Goal: Task Accomplishment & Management: Complete application form

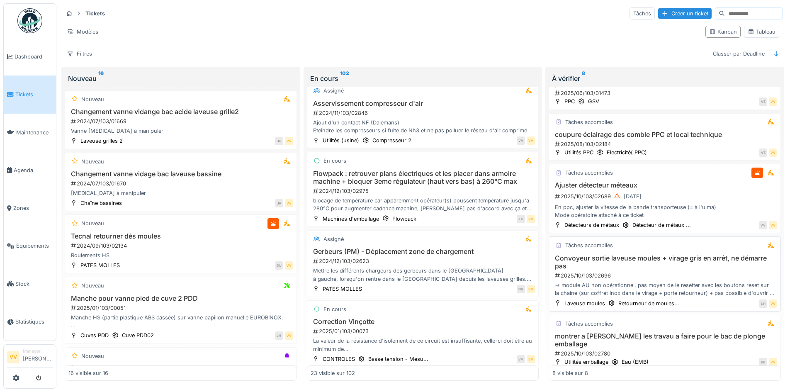
scroll to position [5, 0]
click at [634, 350] on div "2025/10/103/02780" at bounding box center [665, 354] width 223 height 8
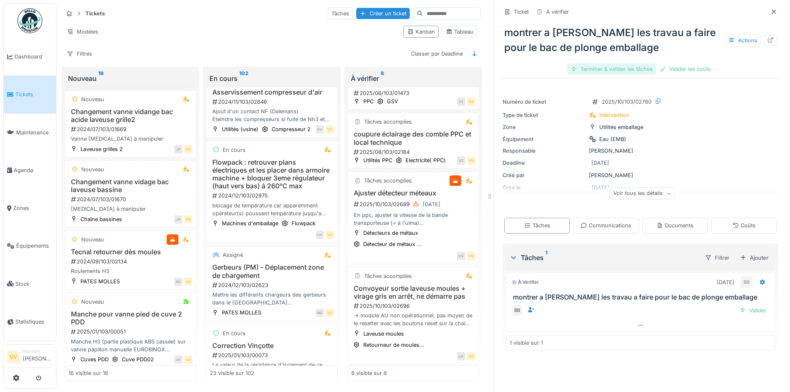
click at [599, 63] on div "Terminer & valider les tâches" at bounding box center [611, 68] width 89 height 11
click at [677, 59] on div "montrer a Nuno les travau a faire pour le bac de plonge emballage Actions Valid…" at bounding box center [640, 48] width 279 height 58
click at [638, 65] on div "Valider les coûts" at bounding box center [641, 68] width 58 height 11
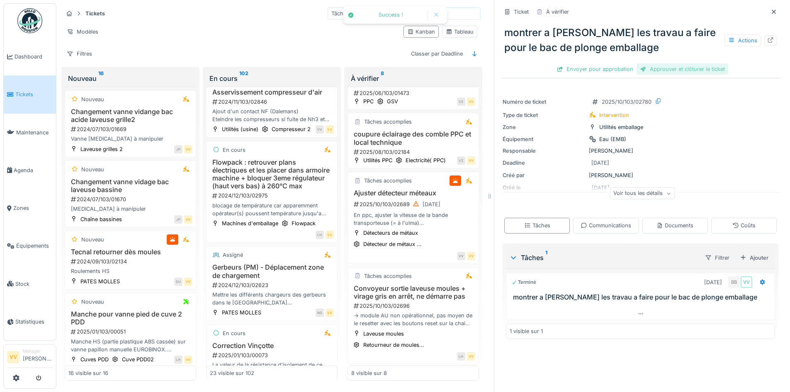
click at [695, 65] on div "Approuver et clôturer le ticket" at bounding box center [683, 68] width 92 height 11
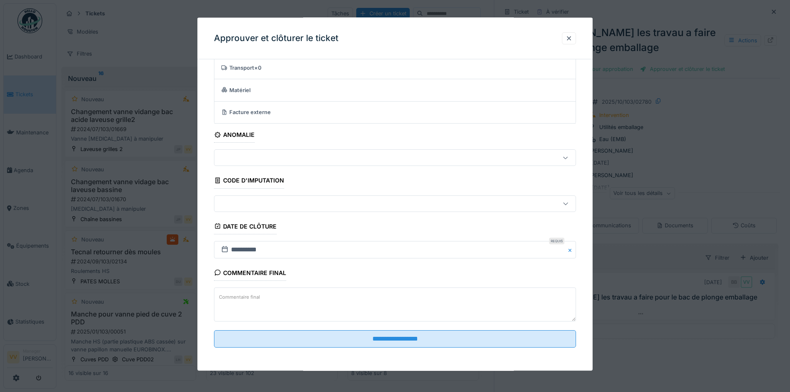
scroll to position [6, 0]
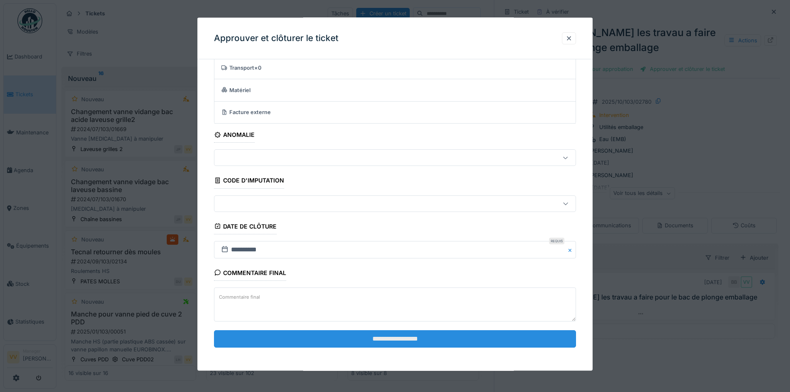
click at [438, 341] on input "**********" at bounding box center [395, 338] width 362 height 17
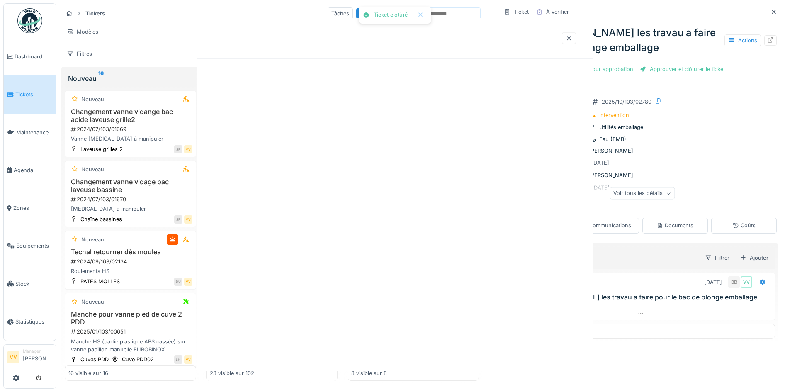
scroll to position [0, 0]
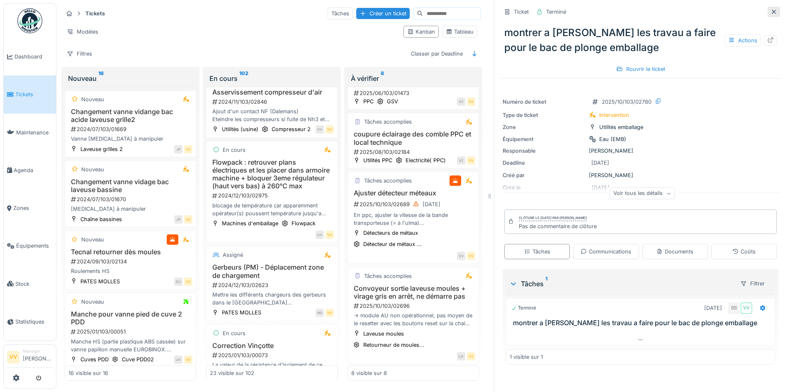
click at [770, 9] on icon at bounding box center [773, 11] width 7 height 5
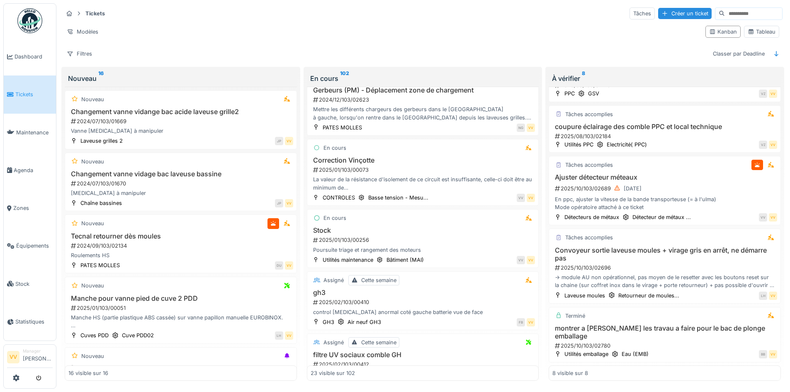
scroll to position [651, 0]
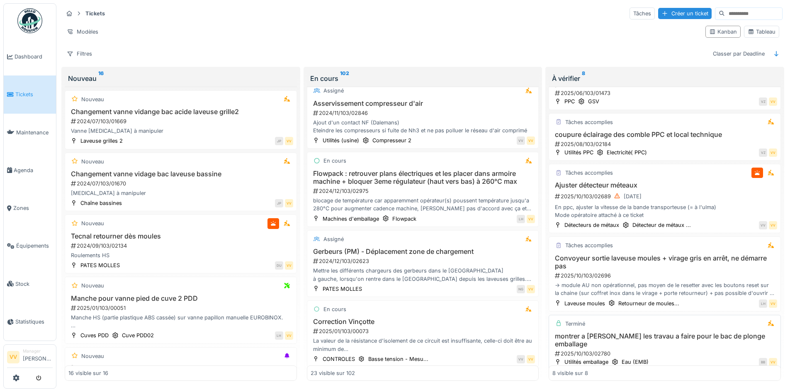
click at [681, 333] on h3 "montrer a Nuno les travau a faire pour le bac de plonge emballage" at bounding box center [664, 340] width 225 height 16
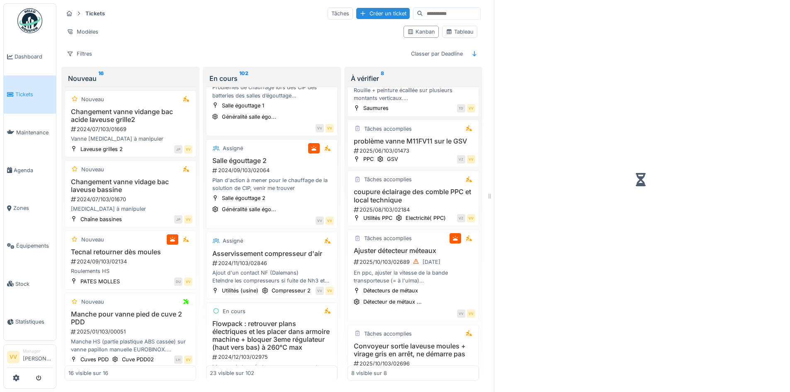
scroll to position [288, 0]
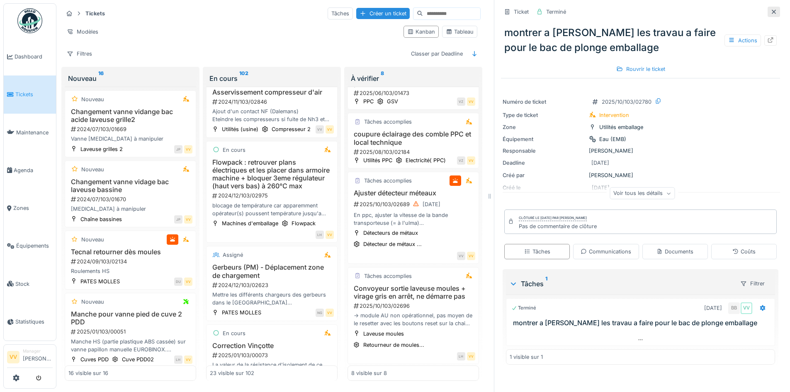
click at [770, 9] on icon at bounding box center [773, 11] width 7 height 5
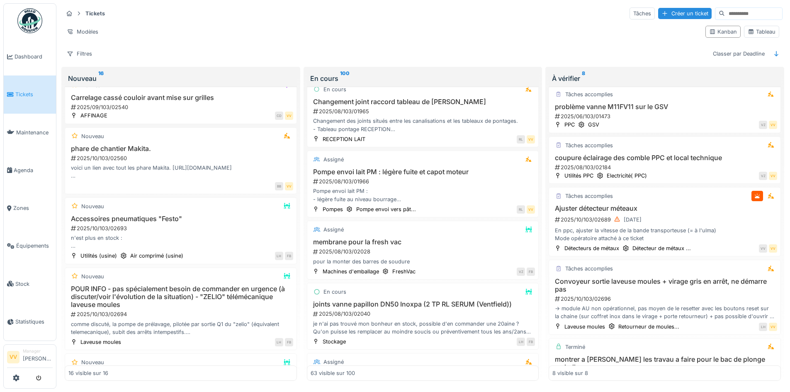
scroll to position [776, 0]
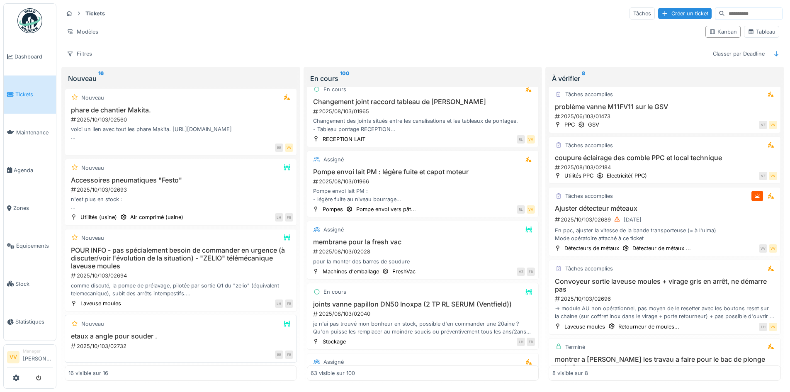
click at [180, 331] on div "Nouveau etaux a angle pour souder . 2025/10/103/02732 BB FB" at bounding box center [181, 339] width 232 height 48
click at [106, 336] on h3 "etaux a angle pour souder ." at bounding box center [180, 336] width 225 height 8
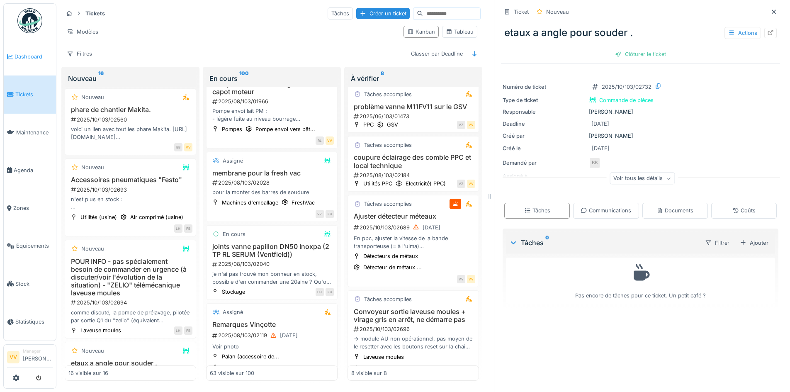
click at [17, 54] on span "Dashboard" at bounding box center [34, 57] width 38 height 8
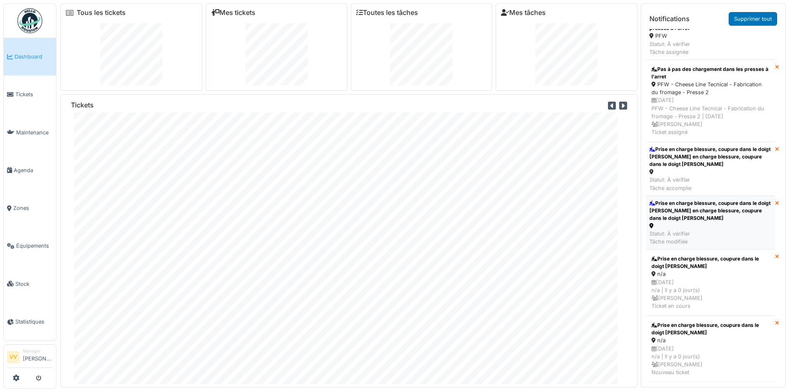
scroll to position [249, 0]
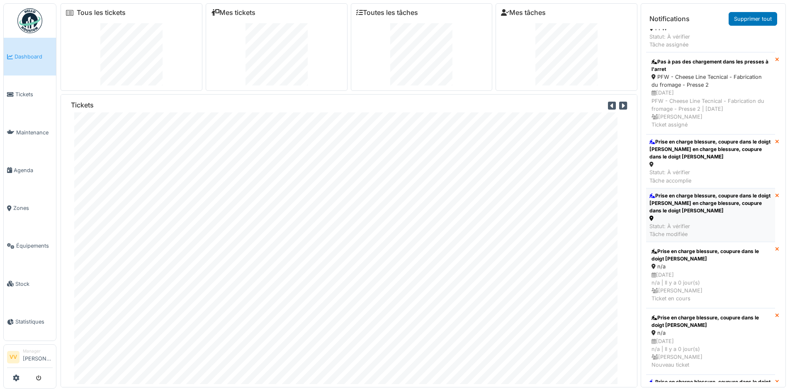
click at [741, 206] on div "Prise en charge blessure, coupure dans le doigt [PERSON_NAME] en charge blessur…" at bounding box center [710, 203] width 122 height 22
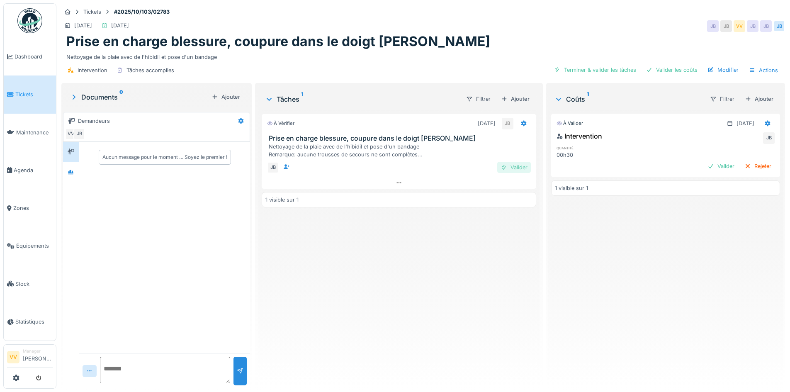
click at [501, 166] on div at bounding box center [504, 167] width 7 height 8
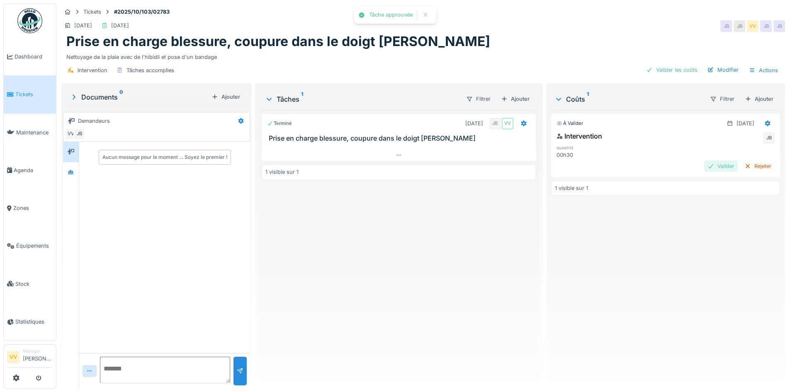
click at [705, 168] on div "Valider" at bounding box center [721, 165] width 34 height 11
click at [28, 97] on link "Tickets" at bounding box center [30, 94] width 52 height 38
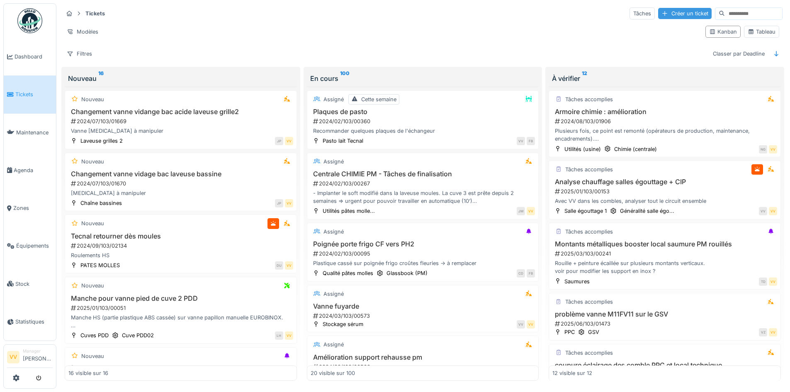
click at [664, 10] on div "Créer un ticket" at bounding box center [684, 13] width 53 height 11
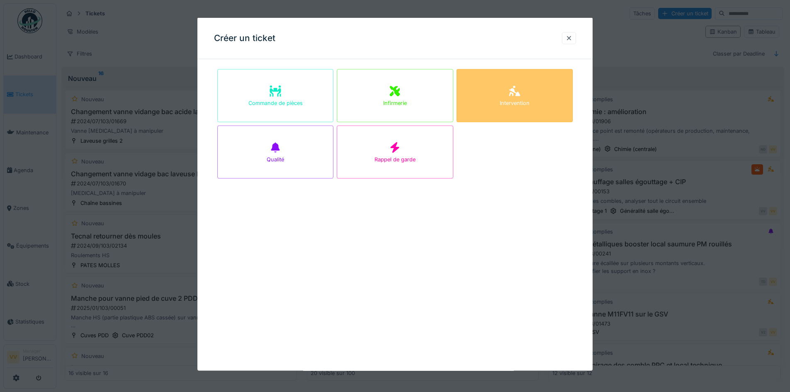
click at [542, 98] on div "Intervention" at bounding box center [515, 95] width 116 height 53
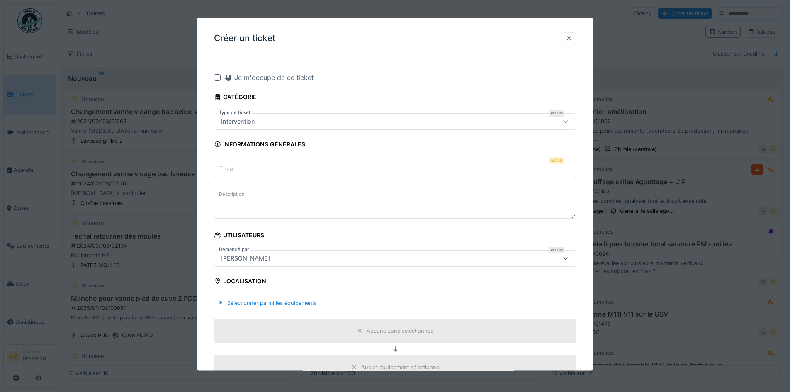
click at [281, 168] on input "Titre" at bounding box center [395, 168] width 362 height 17
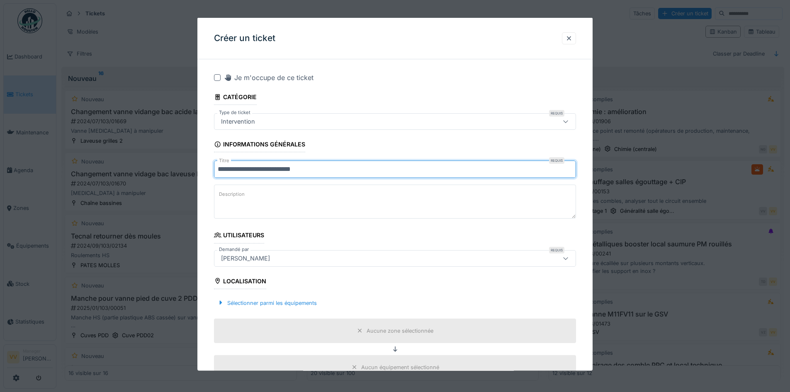
type input "**********"
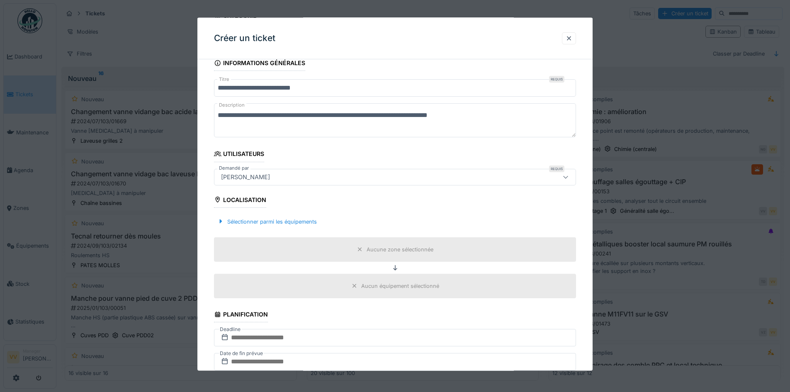
scroll to position [83, 0]
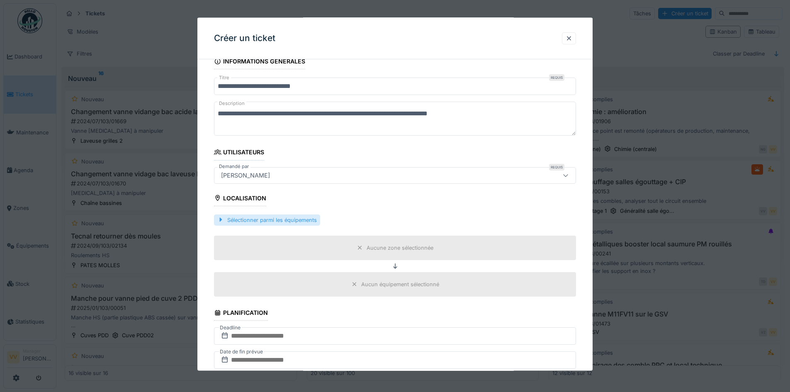
type textarea "**********"
click at [285, 219] on div "Sélectionner parmi les équipements" at bounding box center [267, 219] width 106 height 11
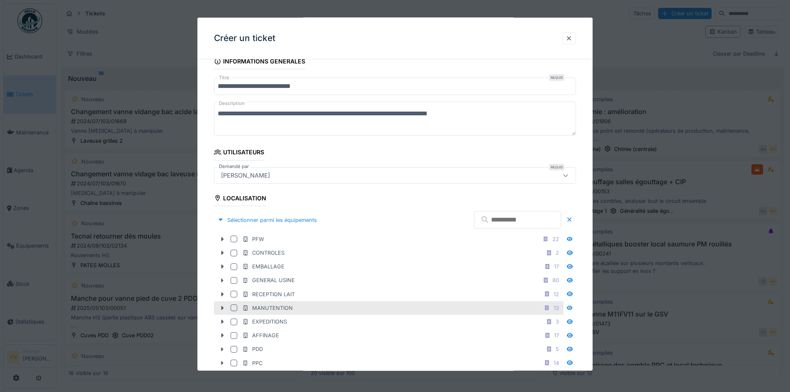
scroll to position [166, 0]
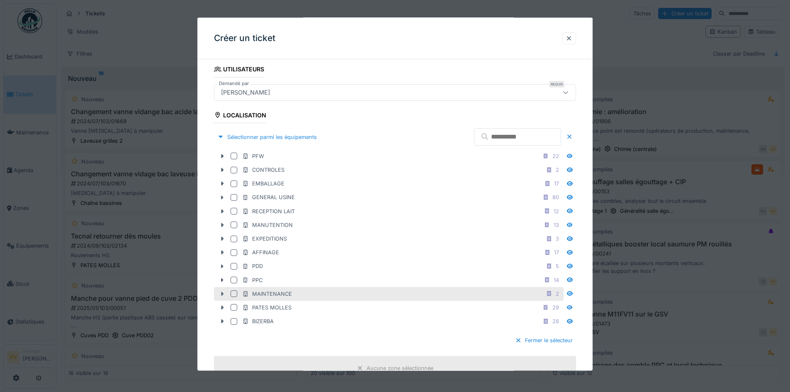
click at [224, 290] on div at bounding box center [222, 293] width 13 height 9
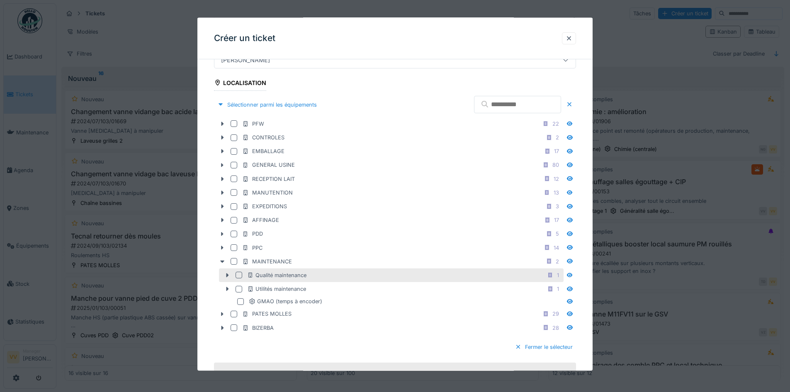
scroll to position [207, 0]
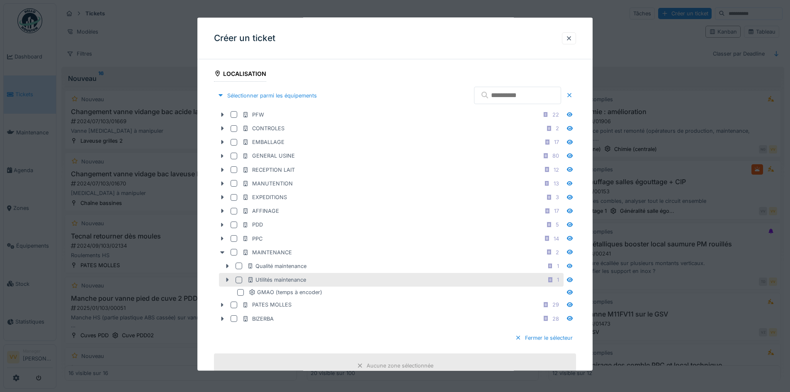
click at [227, 280] on icon at bounding box center [227, 279] width 2 height 4
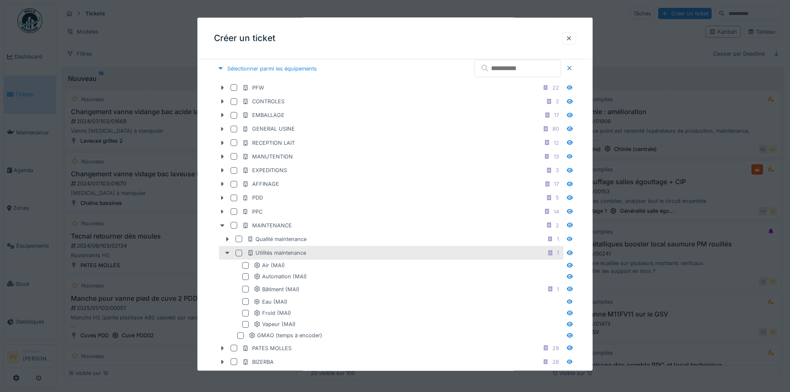
scroll to position [249, 0]
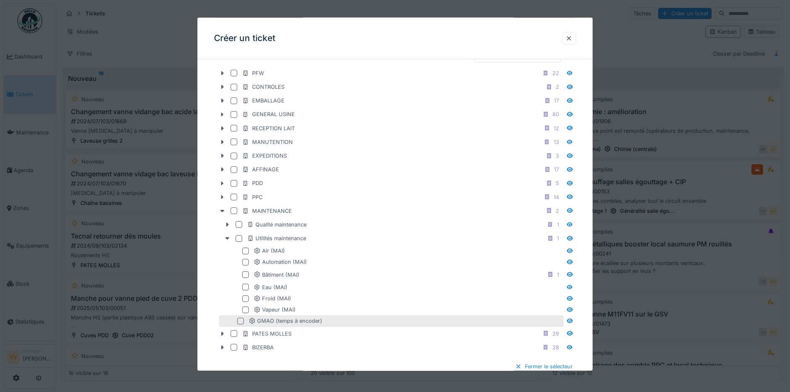
click at [241, 321] on div at bounding box center [240, 320] width 7 height 7
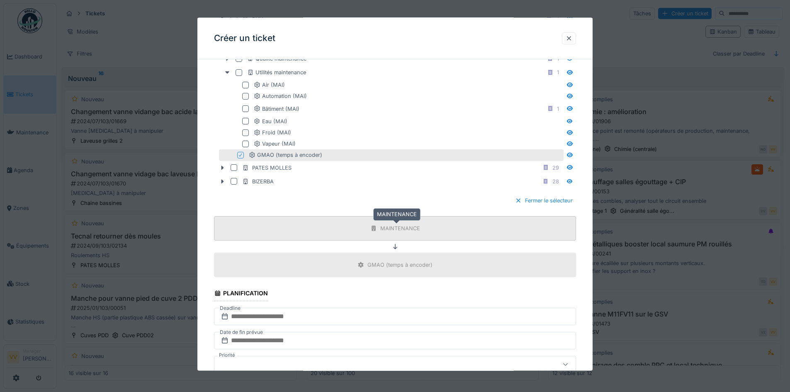
scroll to position [539, 0]
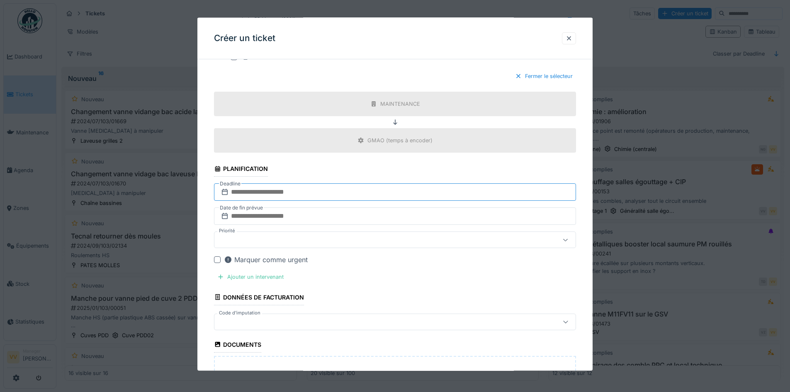
click at [351, 192] on input "text" at bounding box center [395, 191] width 362 height 17
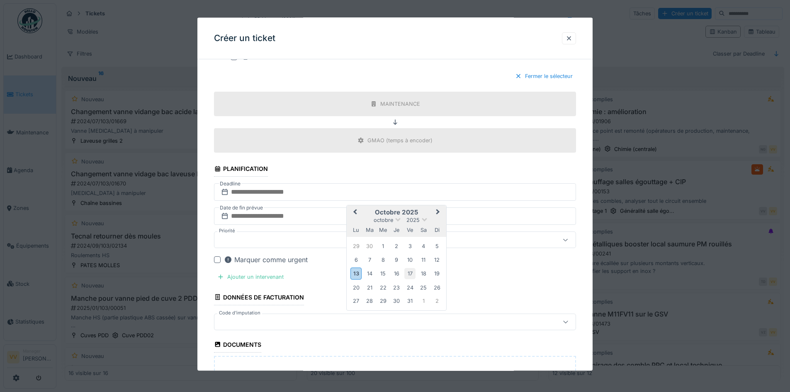
click at [411, 272] on div "17" at bounding box center [409, 273] width 11 height 11
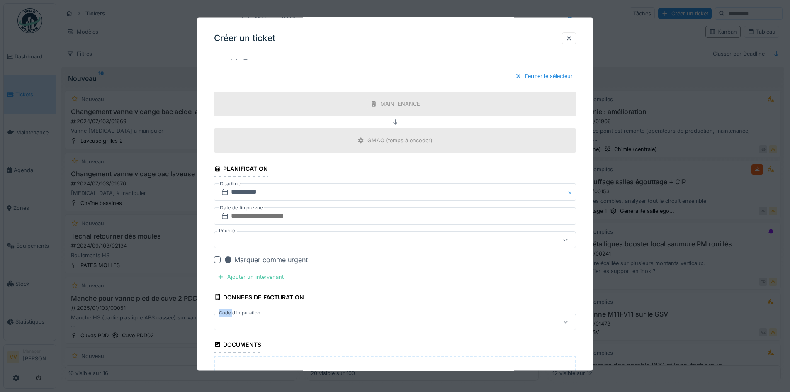
click at [411, 272] on fieldset "**********" at bounding box center [395, 22] width 362 height 991
click at [373, 215] on input "text" at bounding box center [395, 215] width 362 height 17
click at [409, 299] on div "17" at bounding box center [409, 297] width 11 height 11
click at [393, 249] on fieldset "**********" at bounding box center [395, 22] width 362 height 991
click at [386, 242] on div at bounding box center [374, 239] width 312 height 9
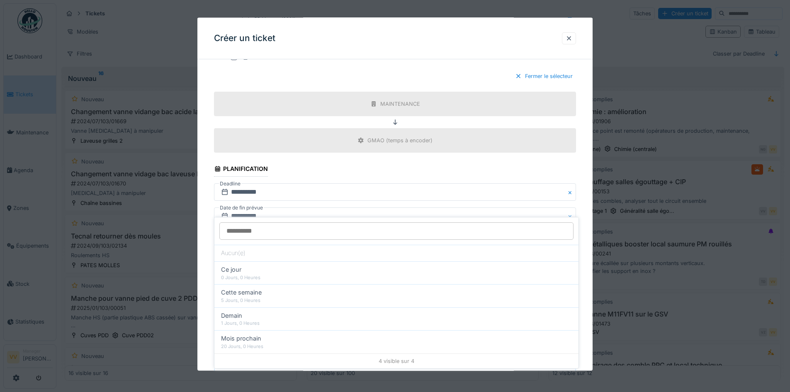
scroll to position [585, 0]
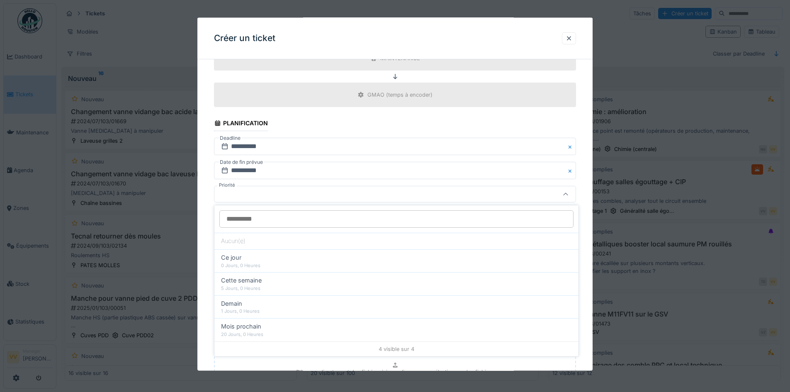
click at [464, 225] on input "Priorité" at bounding box center [396, 218] width 354 height 17
click at [259, 229] on div "Ajouter un intervenant" at bounding box center [250, 231] width 73 height 11
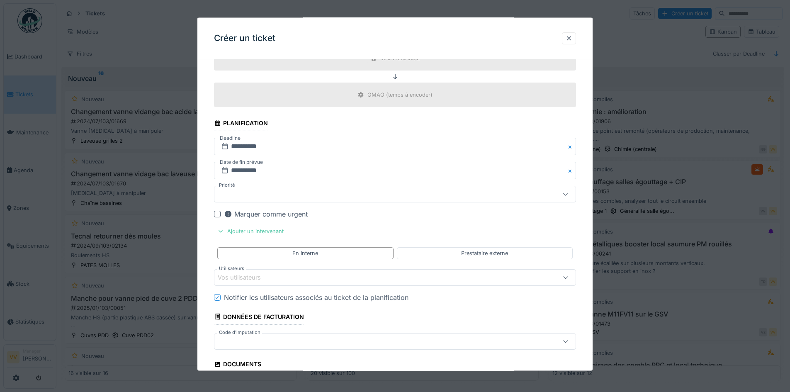
click at [297, 275] on div "Vos utilisateurs" at bounding box center [374, 276] width 312 height 9
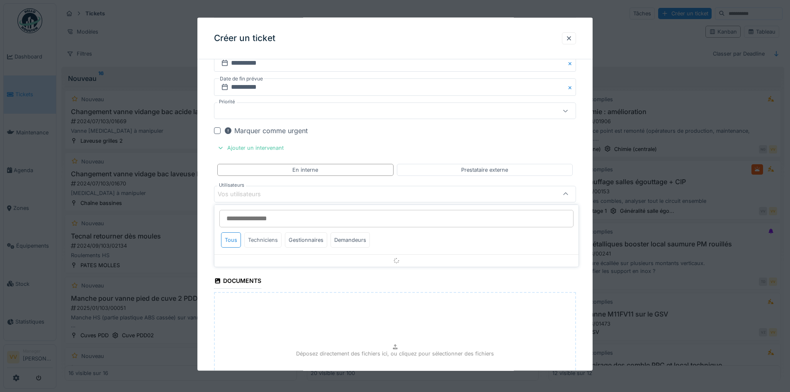
click at [263, 240] on div "Techniciens" at bounding box center [262, 239] width 37 height 15
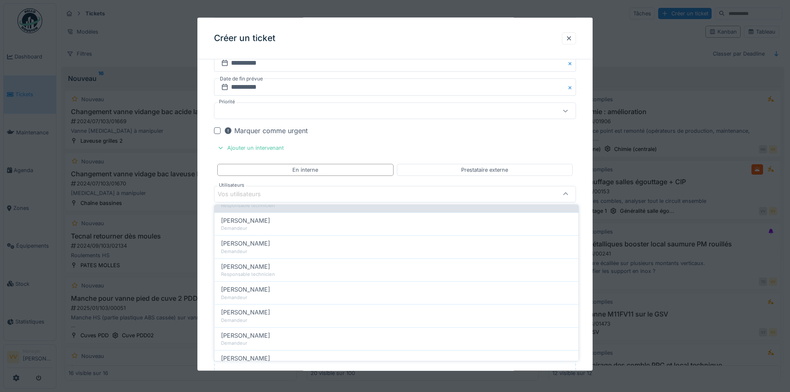
scroll to position [207, 0]
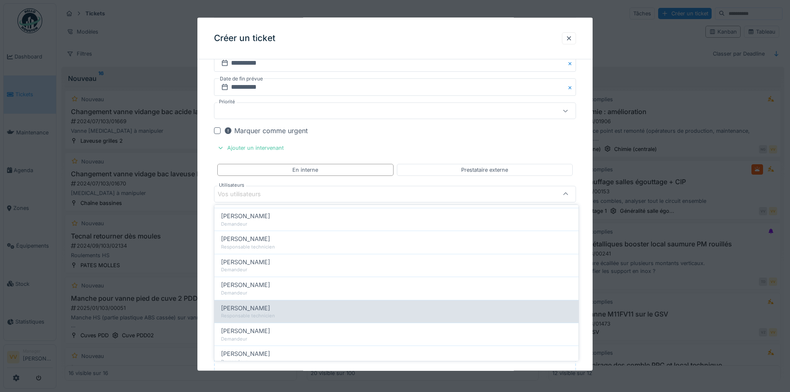
type input "***"
click at [319, 314] on div "Responsable technicien" at bounding box center [396, 315] width 351 height 7
type input "*****"
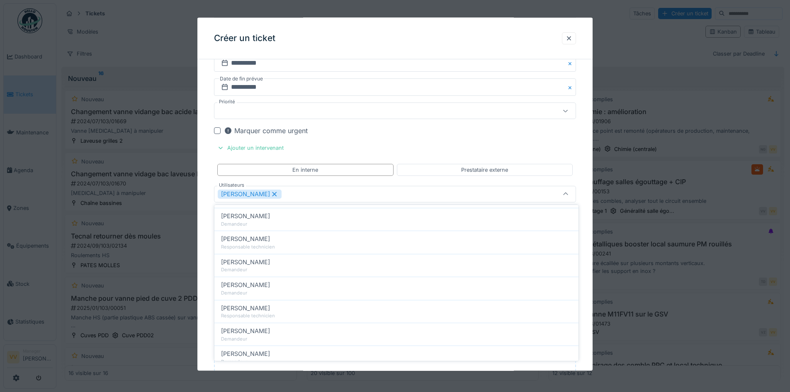
scroll to position [0, 0]
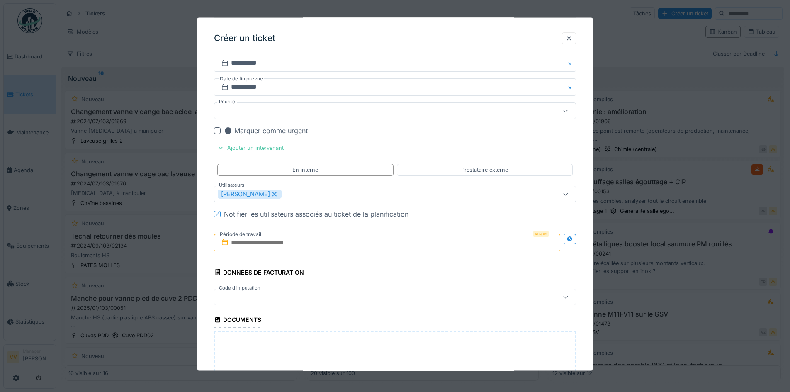
click at [337, 245] on input "text" at bounding box center [387, 241] width 346 height 17
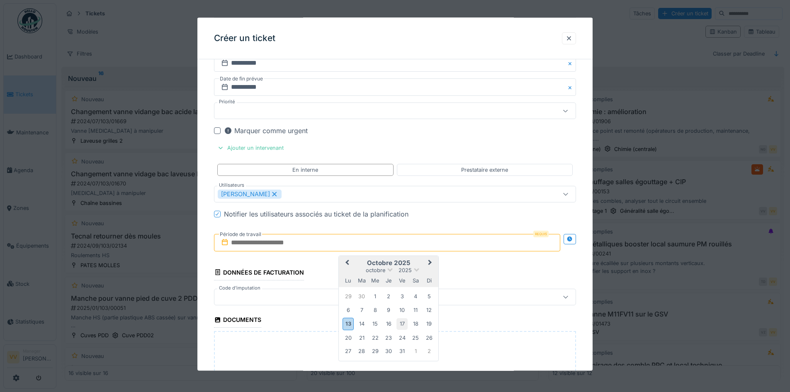
click at [399, 325] on div "17" at bounding box center [401, 323] width 11 height 11
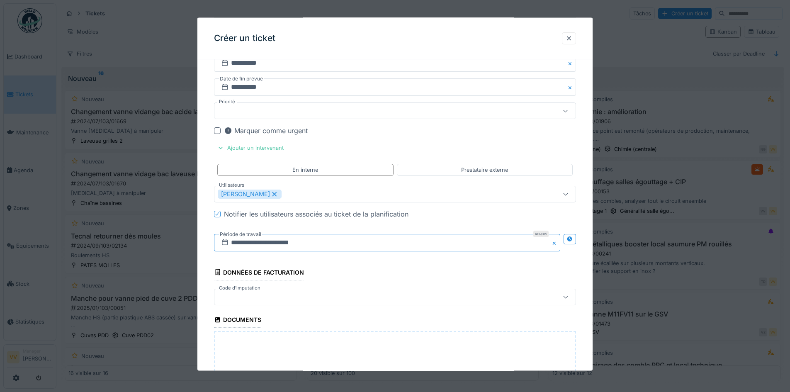
click at [358, 250] on input "**********" at bounding box center [387, 241] width 346 height 17
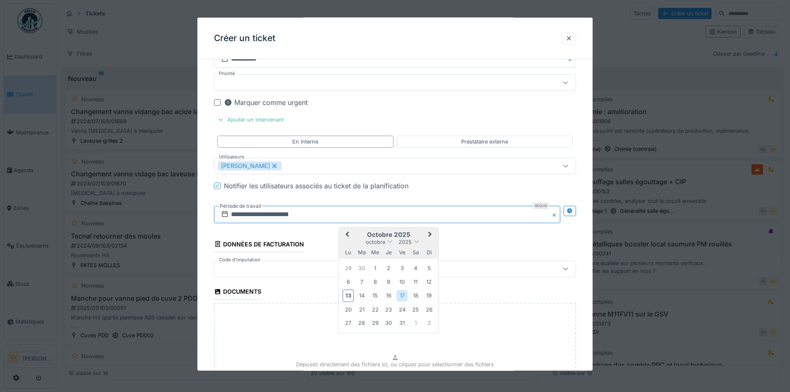
scroll to position [710, 0]
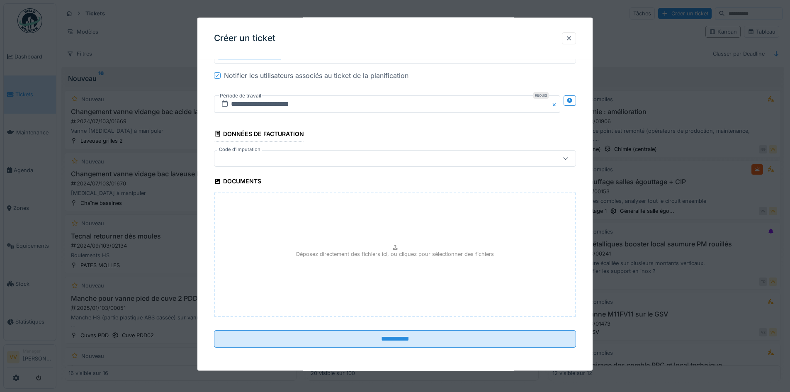
scroll to position [5, 0]
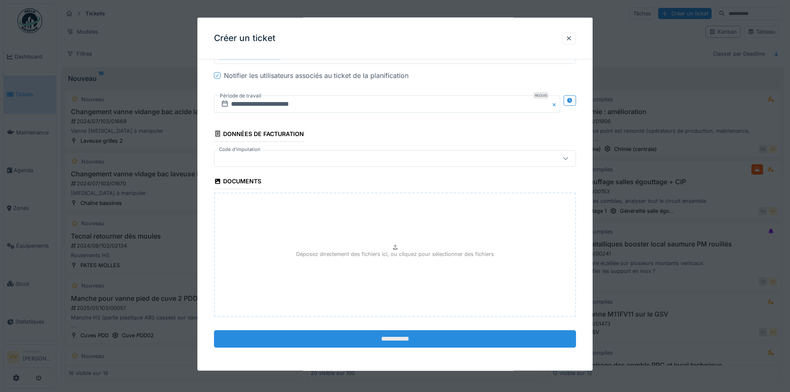
click at [362, 345] on input "**********" at bounding box center [395, 338] width 362 height 17
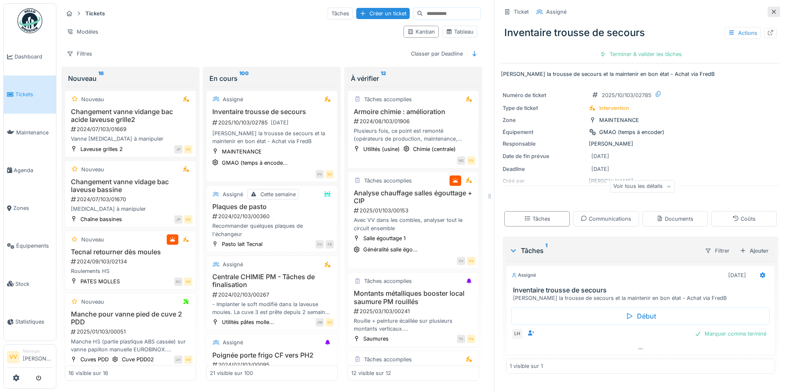
click at [772, 10] on icon at bounding box center [774, 12] width 4 height 4
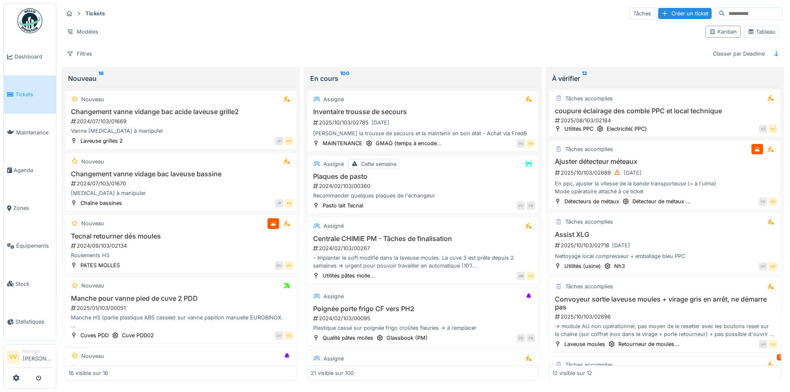
scroll to position [249, 0]
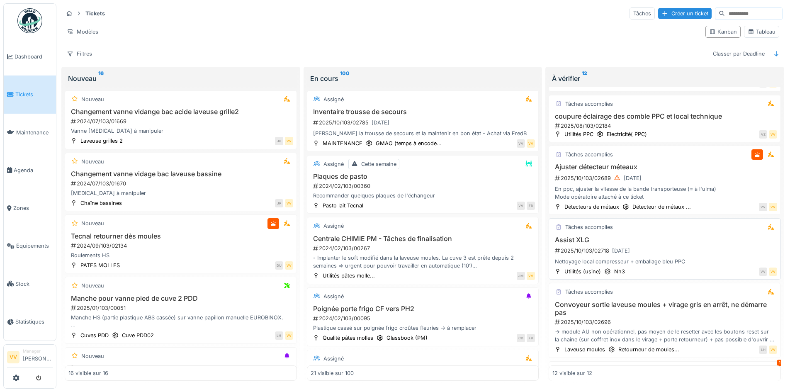
click at [677, 245] on div "2025/10/103/02718 13/10/2025" at bounding box center [665, 250] width 223 height 10
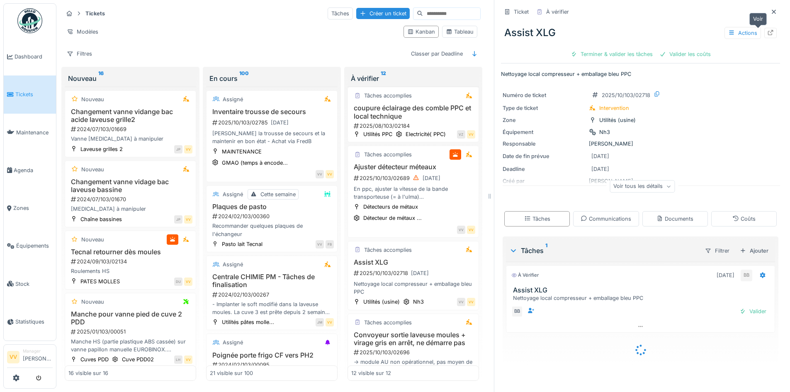
click at [768, 30] on icon at bounding box center [770, 32] width 5 height 5
click at [12, 88] on link "Tickets" at bounding box center [30, 94] width 52 height 38
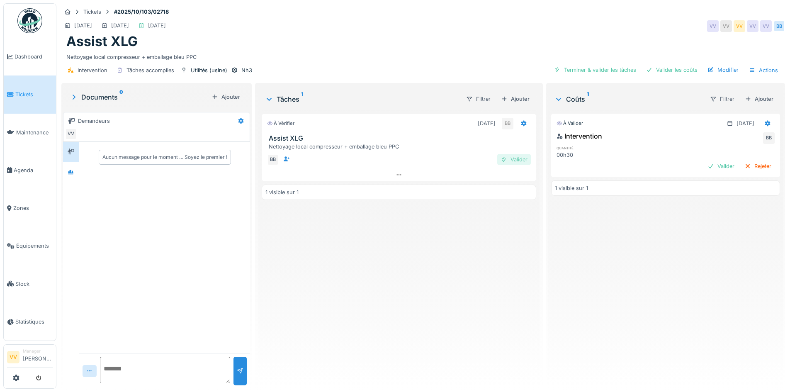
click at [518, 160] on div "Valider" at bounding box center [514, 159] width 34 height 11
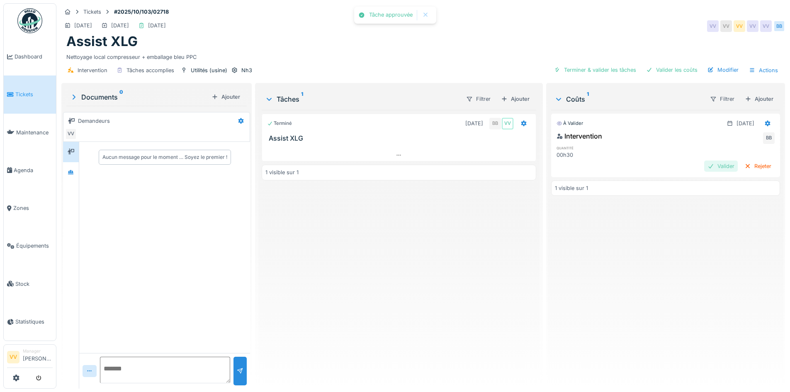
click at [705, 164] on div "Valider" at bounding box center [721, 165] width 34 height 11
click at [664, 69] on div "Valider les coûts" at bounding box center [672, 69] width 58 height 11
click at [707, 171] on div "Valider" at bounding box center [721, 165] width 34 height 11
click at [408, 316] on div "Terminé 13/10/2025 BB VV Assist XLG 1 visible sur 1" at bounding box center [399, 246] width 274 height 272
click at [30, 92] on span "Tickets" at bounding box center [33, 94] width 37 height 8
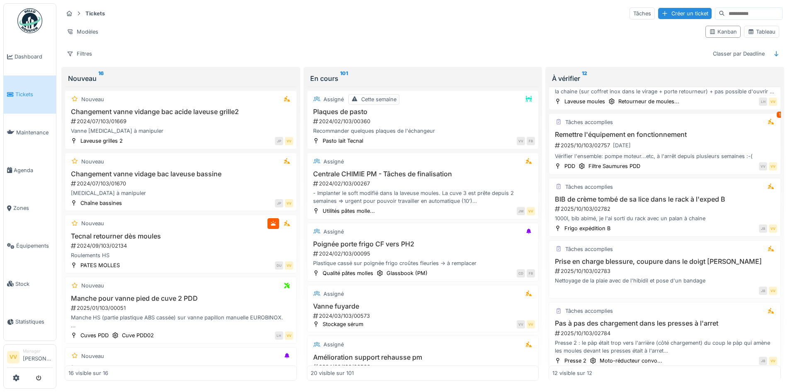
scroll to position [498, 0]
click at [723, 207] on div "2025/10/103/02782" at bounding box center [665, 208] width 223 height 8
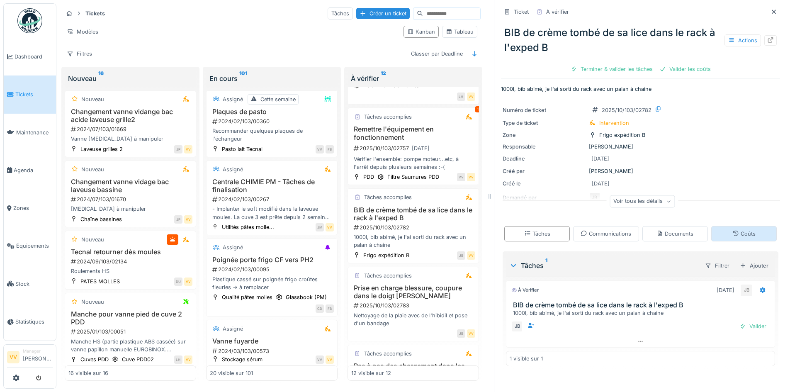
scroll to position [6, 0]
click at [768, 37] on icon at bounding box center [770, 39] width 5 height 5
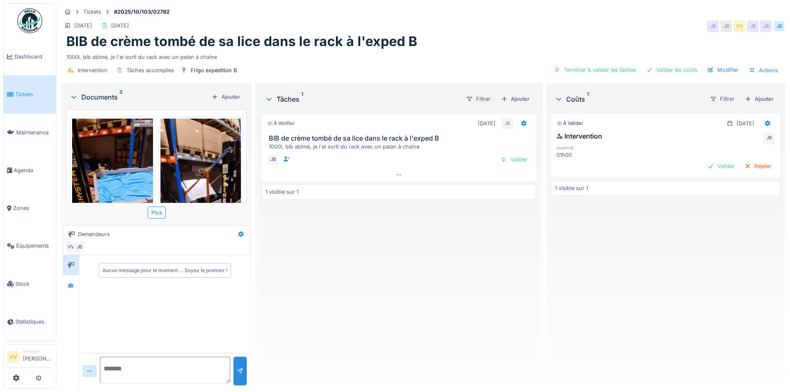
click at [126, 158] on img at bounding box center [112, 206] width 81 height 175
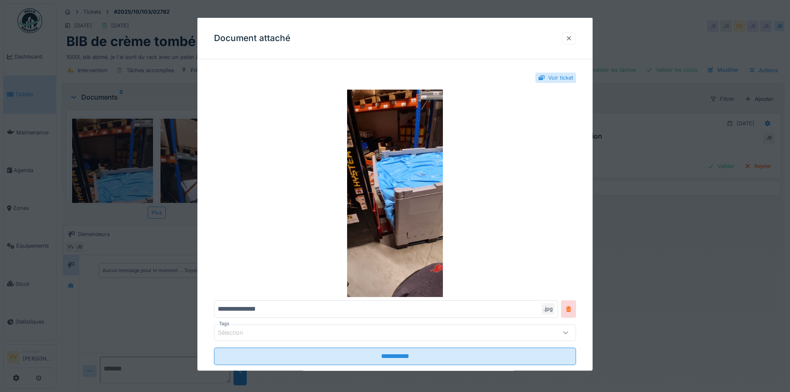
click at [572, 39] on div at bounding box center [569, 38] width 7 height 8
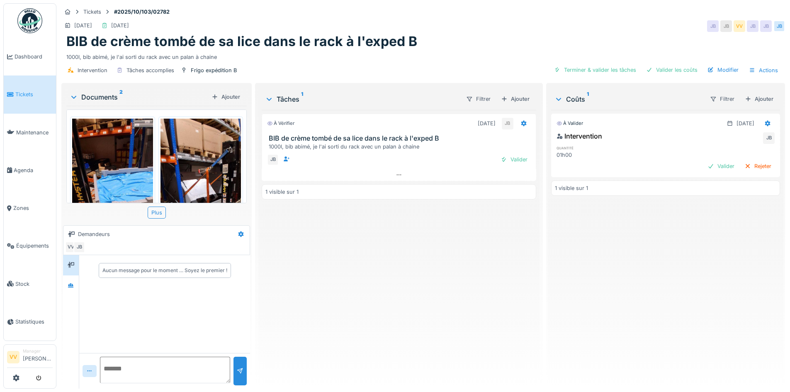
click at [213, 158] on img at bounding box center [200, 206] width 81 height 175
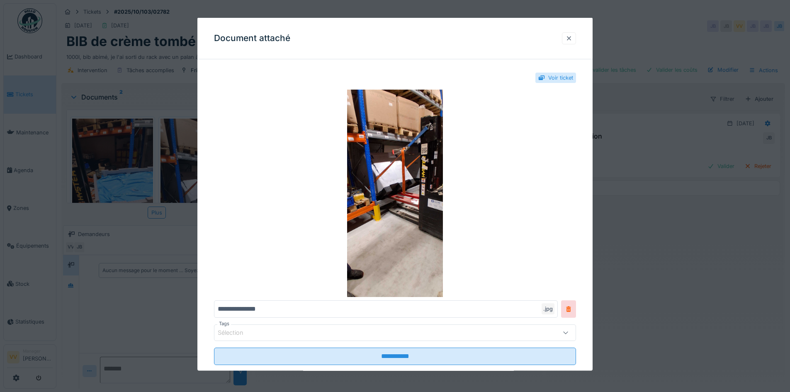
click at [572, 42] on div at bounding box center [569, 38] width 14 height 12
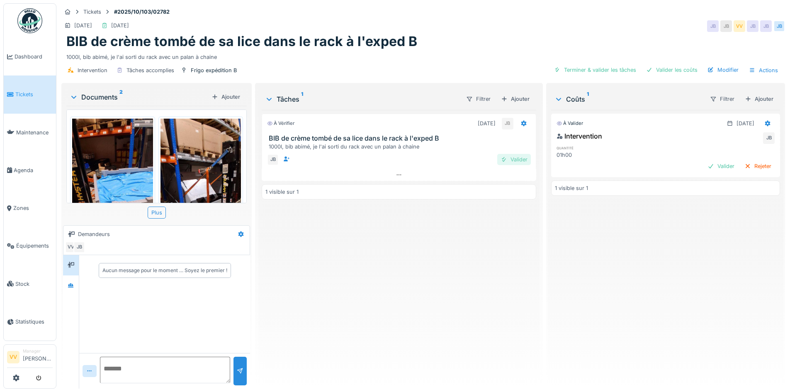
click at [501, 158] on div at bounding box center [504, 160] width 7 height 8
click at [715, 168] on div "Valider" at bounding box center [721, 165] width 34 height 11
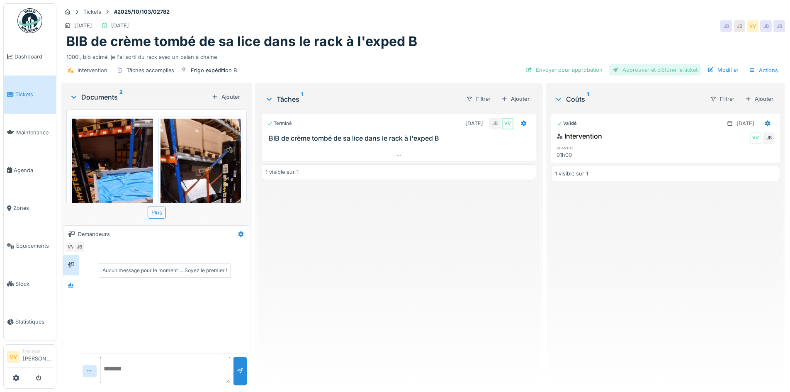
click at [661, 70] on div "Approuver et clôturer le ticket" at bounding box center [655, 69] width 92 height 11
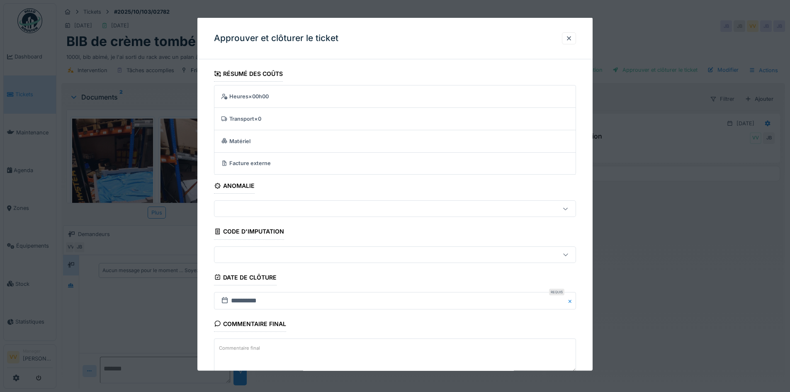
scroll to position [51, 0]
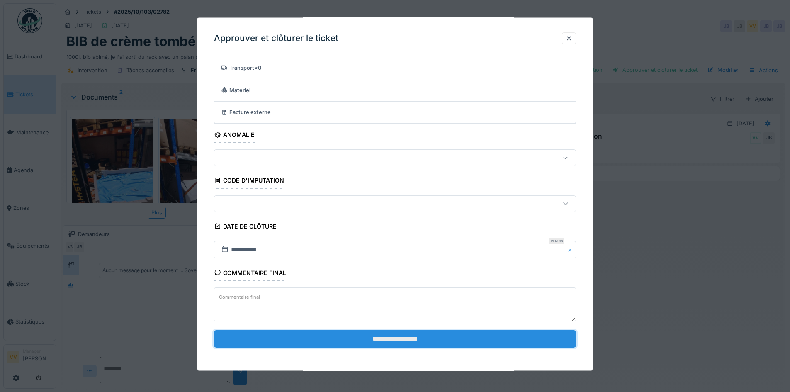
click at [415, 344] on input "**********" at bounding box center [395, 338] width 362 height 17
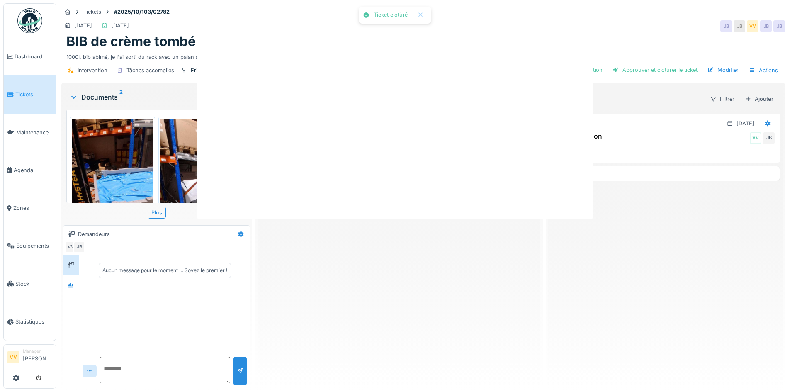
scroll to position [0, 0]
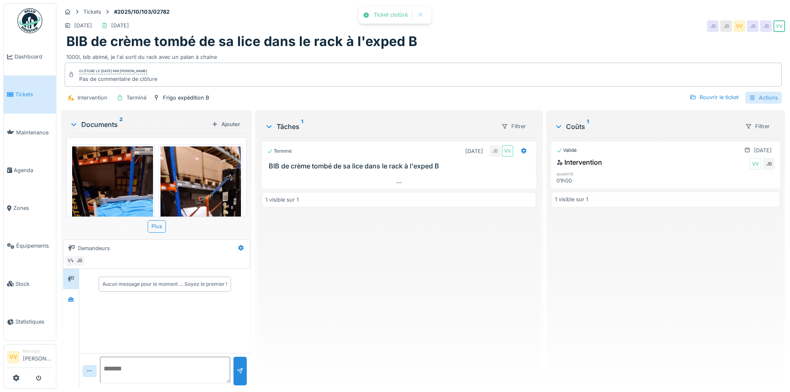
click at [751, 97] on div "Actions" at bounding box center [763, 98] width 36 height 12
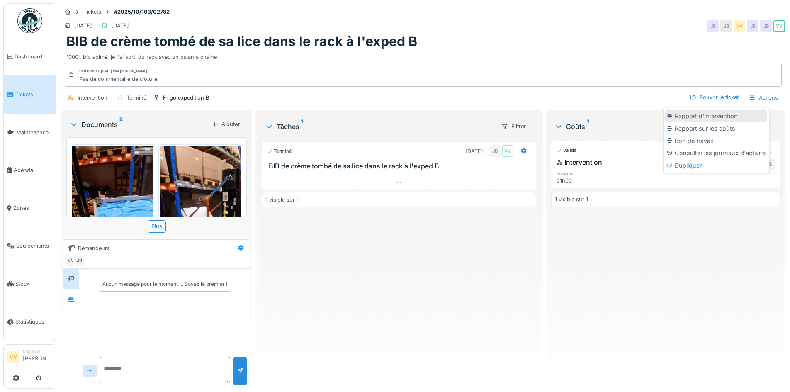
click at [703, 116] on div "Rapport d'intervention" at bounding box center [716, 116] width 102 height 12
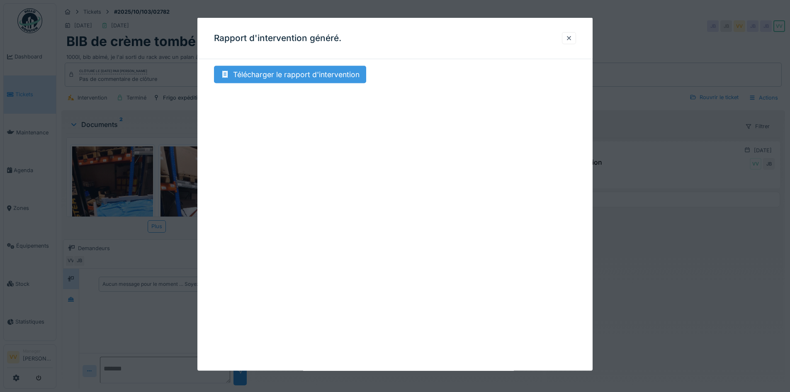
click at [340, 72] on div "Télécharger le rapport d'intervention" at bounding box center [290, 74] width 152 height 17
click at [572, 37] on div at bounding box center [569, 38] width 7 height 8
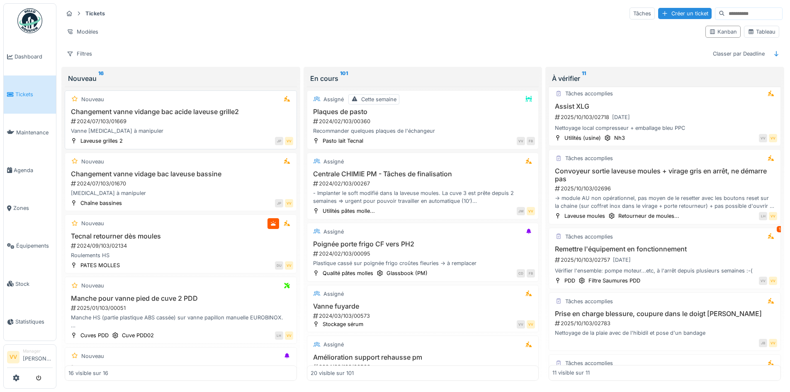
scroll to position [282, 0]
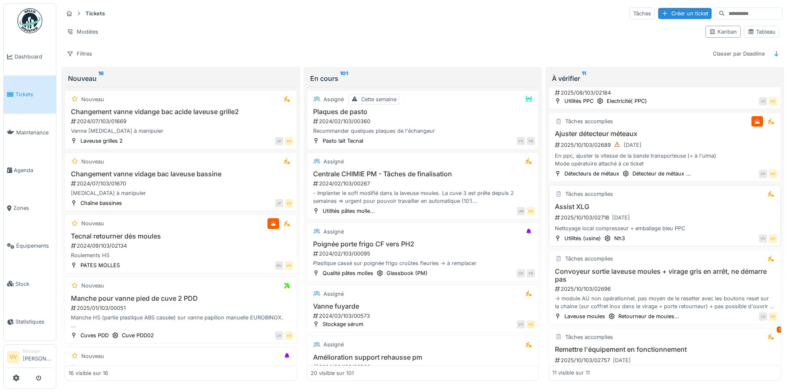
click at [624, 195] on div "Tâches accomplies" at bounding box center [664, 194] width 225 height 10
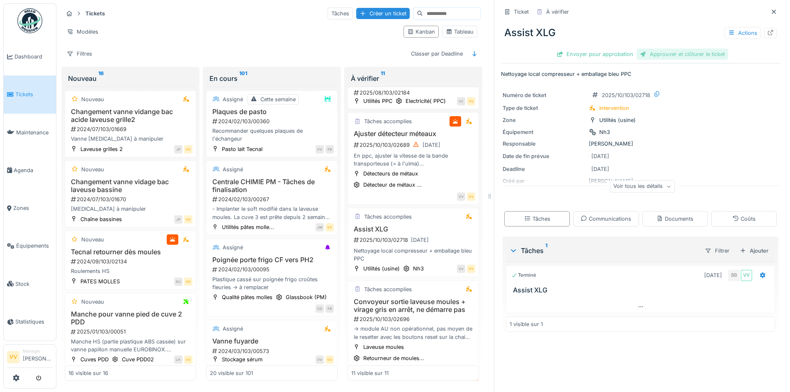
click at [696, 55] on div "Approuver et clôturer le ticket" at bounding box center [683, 54] width 92 height 11
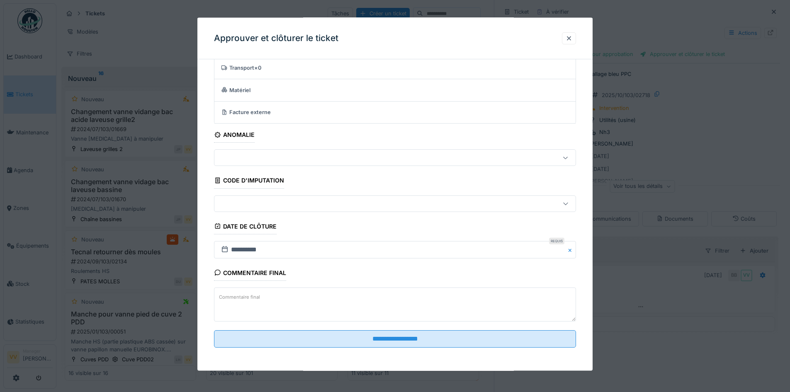
scroll to position [6, 0]
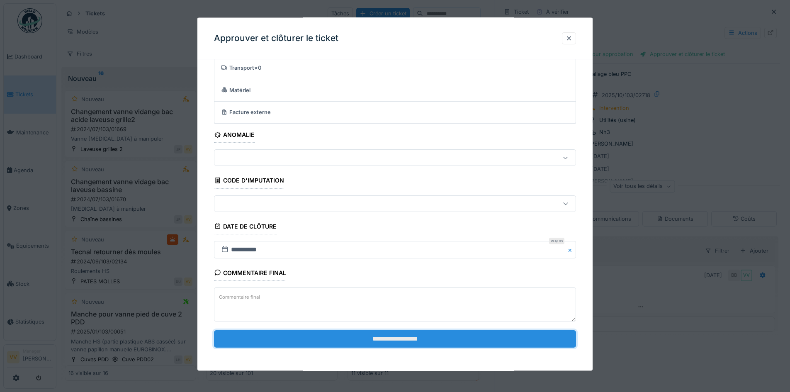
click at [440, 335] on input "**********" at bounding box center [395, 338] width 362 height 17
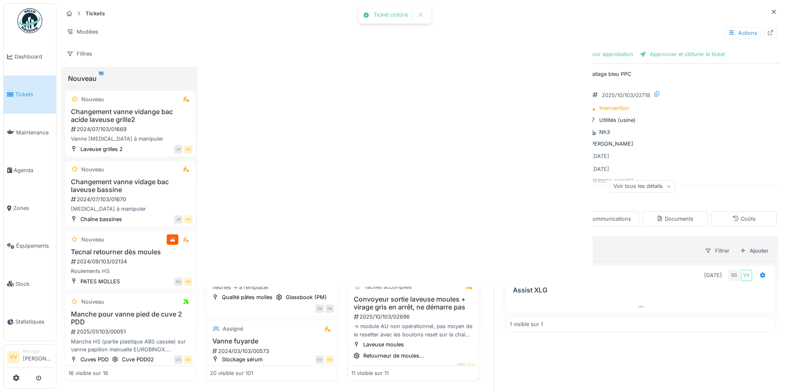
scroll to position [0, 0]
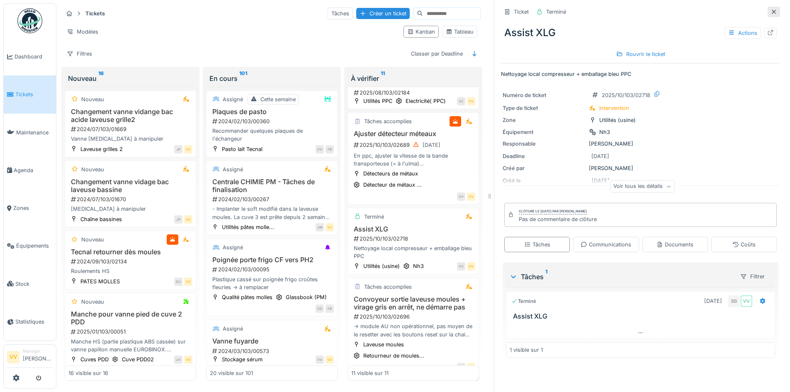
click at [770, 9] on icon at bounding box center [773, 11] width 7 height 5
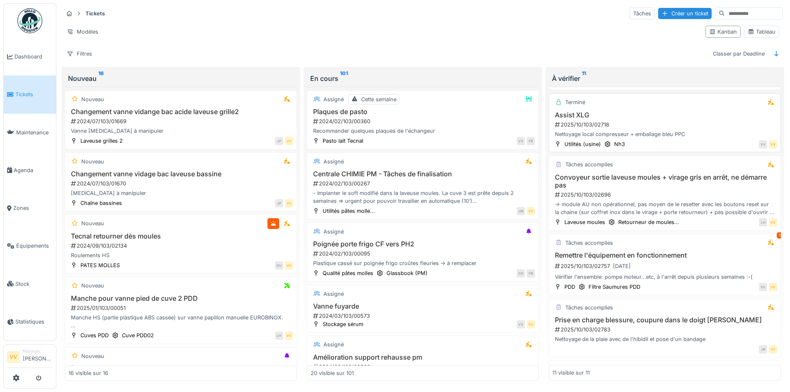
scroll to position [445, 0]
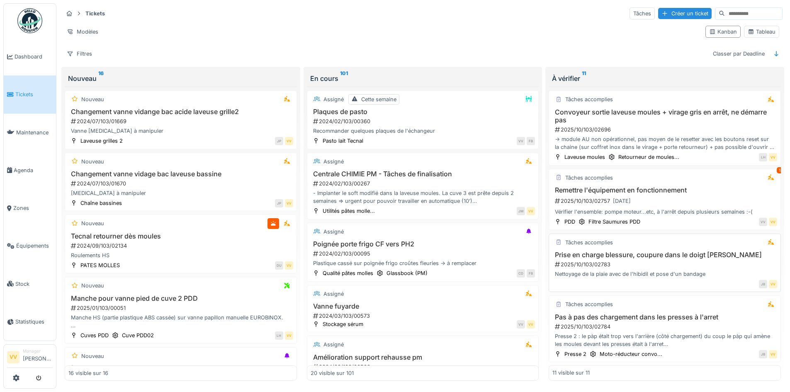
click at [694, 260] on div "2025/10/103/02783" at bounding box center [665, 264] width 223 height 8
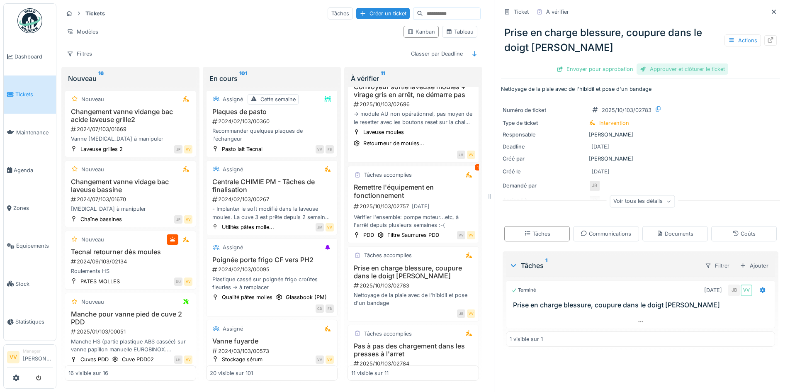
click at [685, 66] on div "Approuver et clôturer le ticket" at bounding box center [683, 68] width 92 height 11
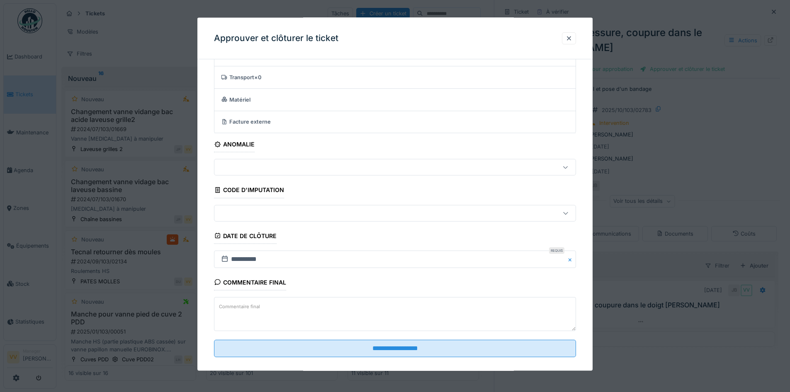
scroll to position [51, 0]
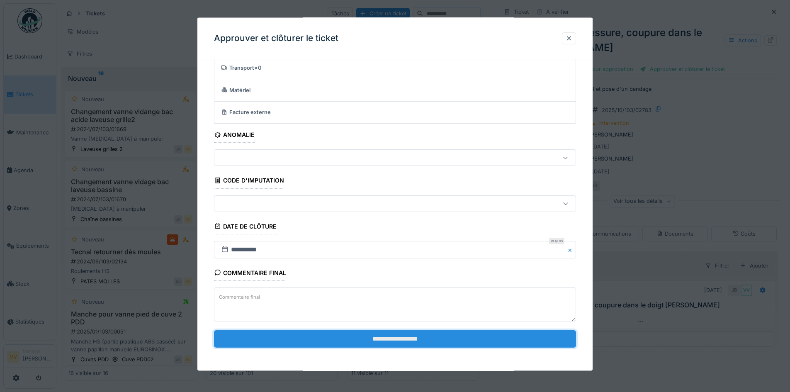
click at [393, 339] on input "**********" at bounding box center [395, 338] width 362 height 17
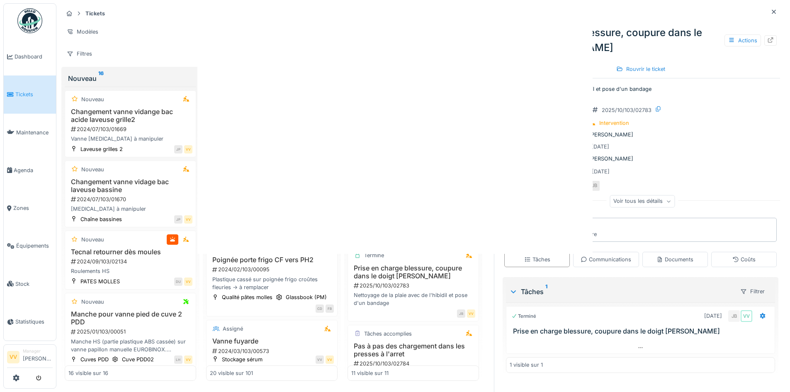
scroll to position [0, 0]
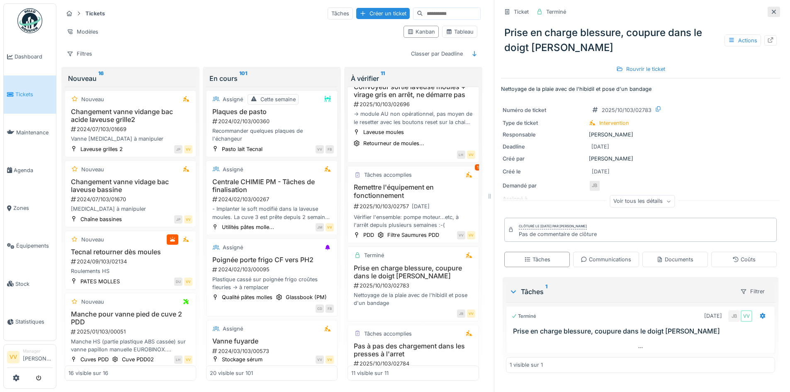
click at [772, 10] on icon at bounding box center [774, 12] width 4 height 4
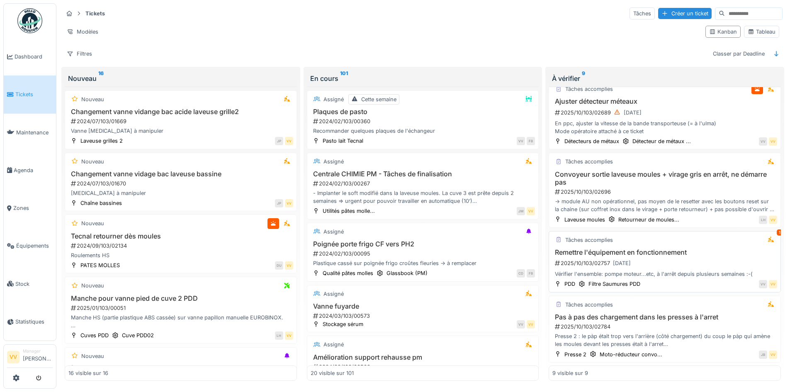
scroll to position [5, 0]
click at [677, 248] on h3 "Remettre l'équipement en fonctionnement" at bounding box center [664, 252] width 225 height 8
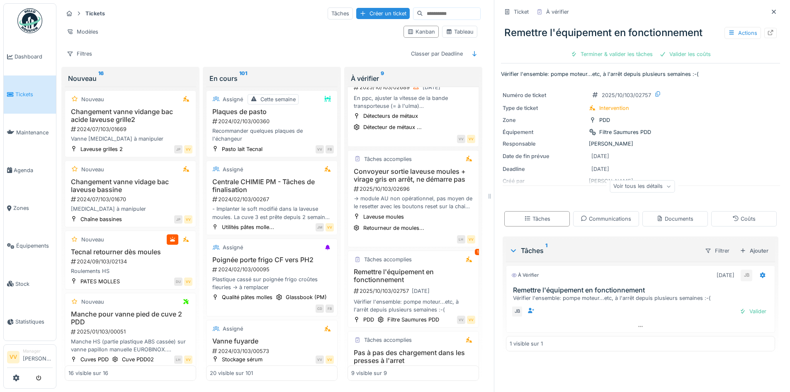
scroll to position [6, 0]
click at [767, 30] on icon at bounding box center [770, 32] width 7 height 5
click at [770, 9] on icon at bounding box center [773, 11] width 7 height 5
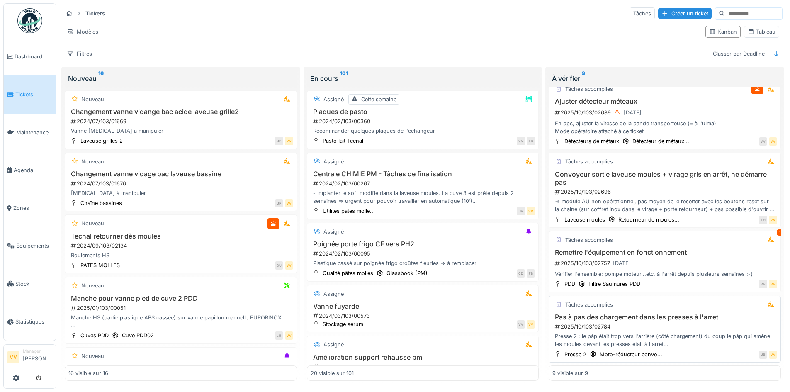
click at [655, 313] on h3 "Pas à pas des chargement dans les presses à l'arret" at bounding box center [664, 317] width 225 height 8
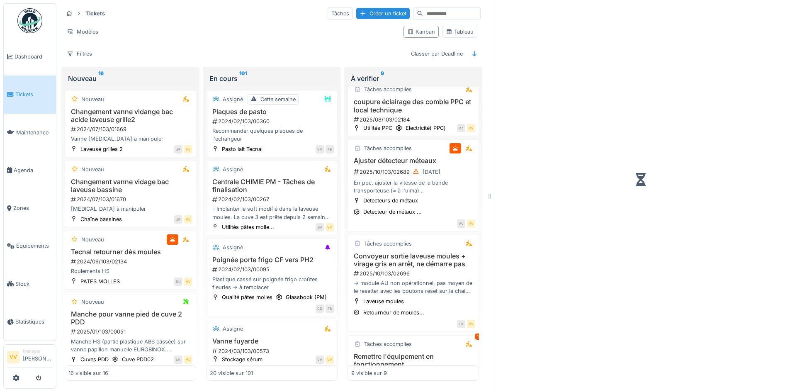
scroll to position [405, 0]
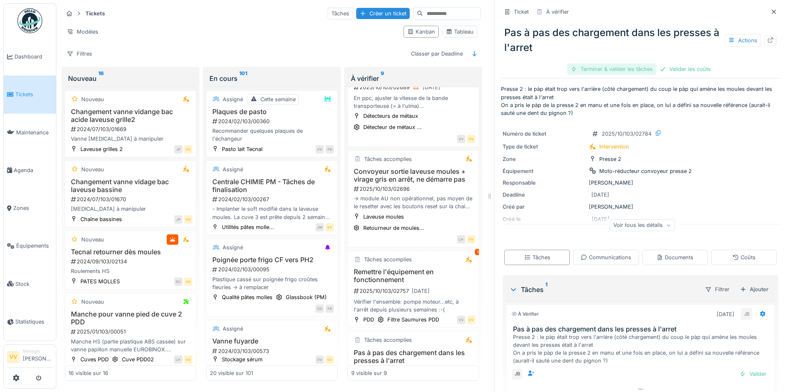
click at [599, 63] on div "Terminer & valider les tâches" at bounding box center [611, 68] width 89 height 11
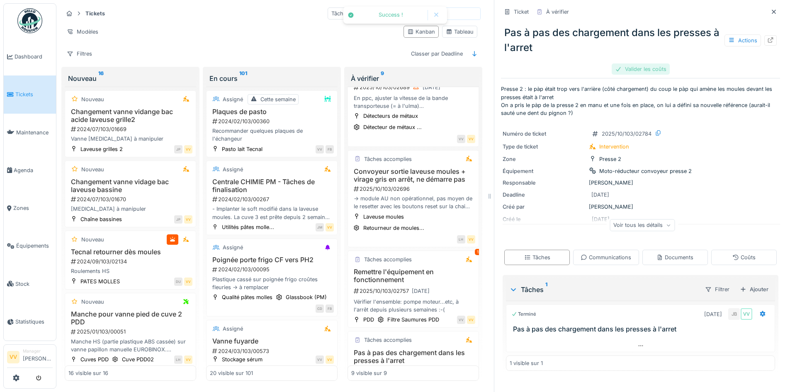
click at [632, 63] on div "Valider les coûts" at bounding box center [641, 68] width 58 height 11
click at [674, 65] on div "Approuver et clôturer le ticket" at bounding box center [683, 68] width 92 height 11
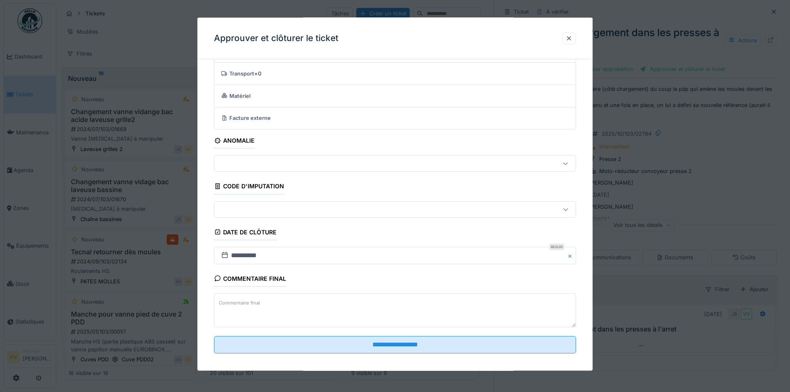
scroll to position [51, 0]
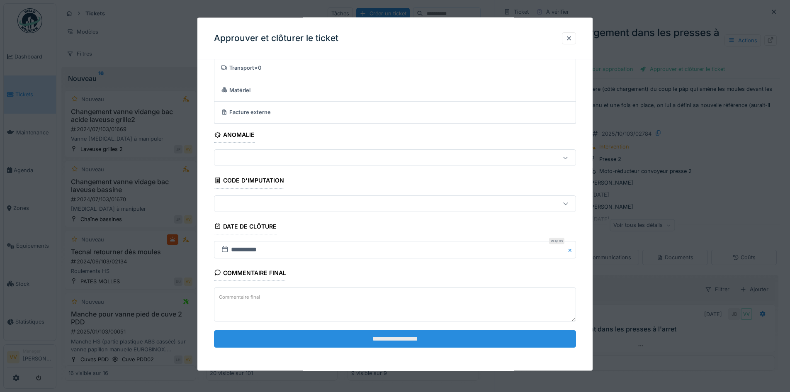
click at [447, 340] on input "**********" at bounding box center [395, 338] width 362 height 17
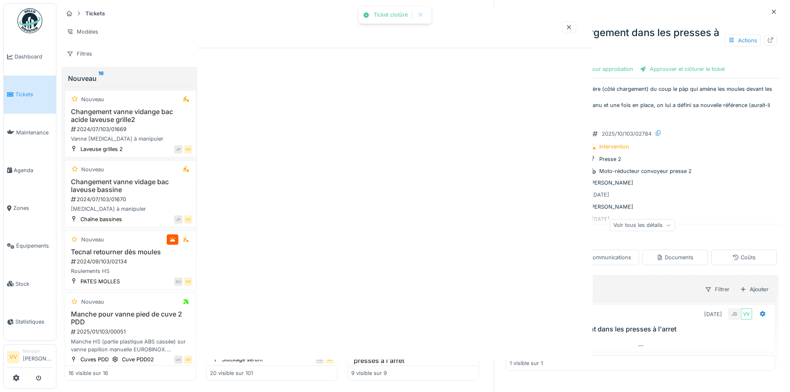
scroll to position [0, 0]
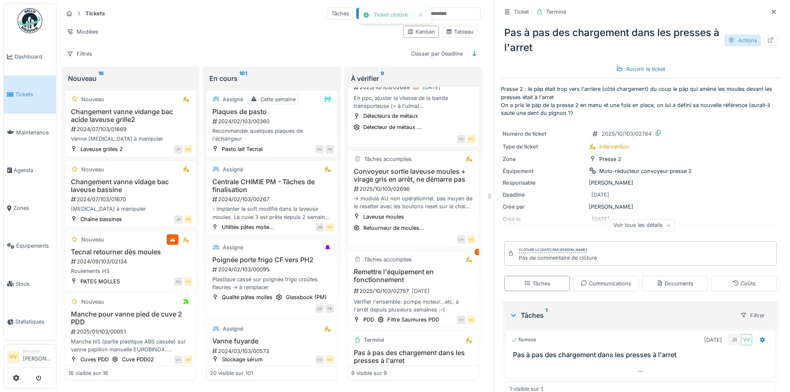
click at [736, 34] on div "Actions" at bounding box center [742, 40] width 36 height 12
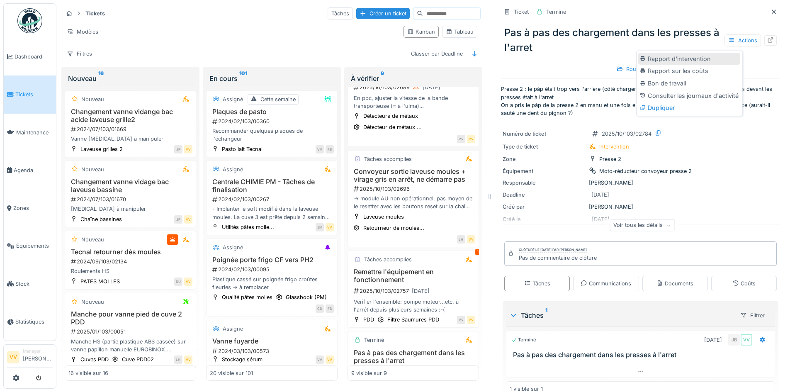
click at [694, 54] on div "Rapport d'intervention" at bounding box center [689, 59] width 102 height 12
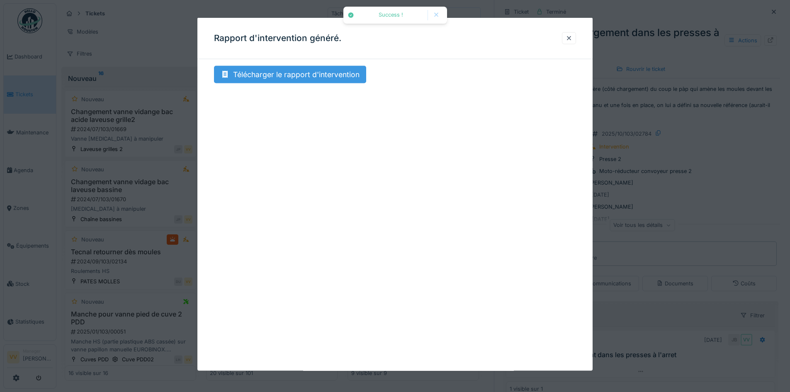
click at [290, 75] on div "Télécharger le rapport d'intervention" at bounding box center [290, 74] width 152 height 17
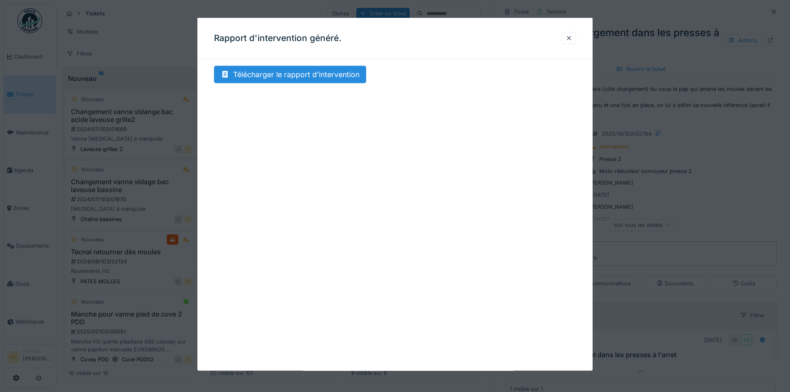
click at [462, 38] on div "Rapport d'intervention généré." at bounding box center [394, 38] width 395 height 41
click at [568, 40] on div at bounding box center [569, 38] width 14 height 12
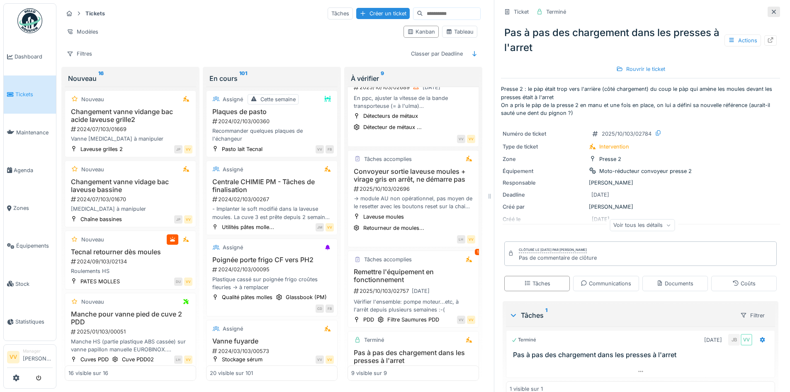
click at [770, 9] on icon at bounding box center [773, 11] width 7 height 5
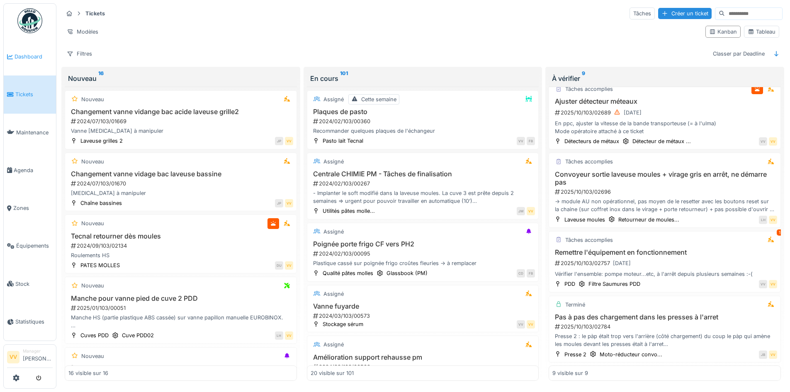
click at [25, 59] on span "Dashboard" at bounding box center [34, 57] width 38 height 8
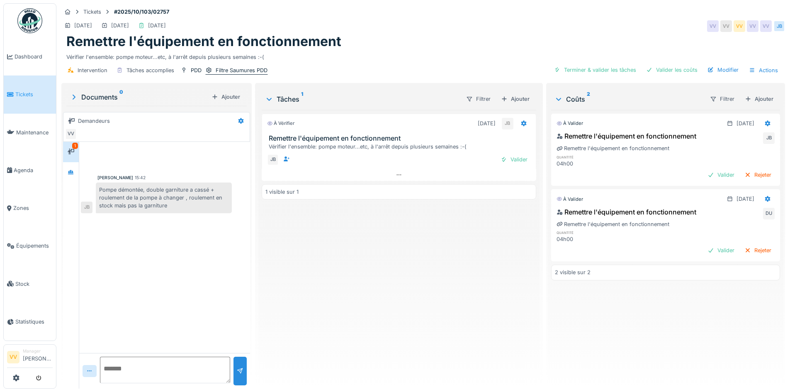
click at [250, 70] on div "Filtre Saumures PDD" at bounding box center [242, 70] width 52 height 8
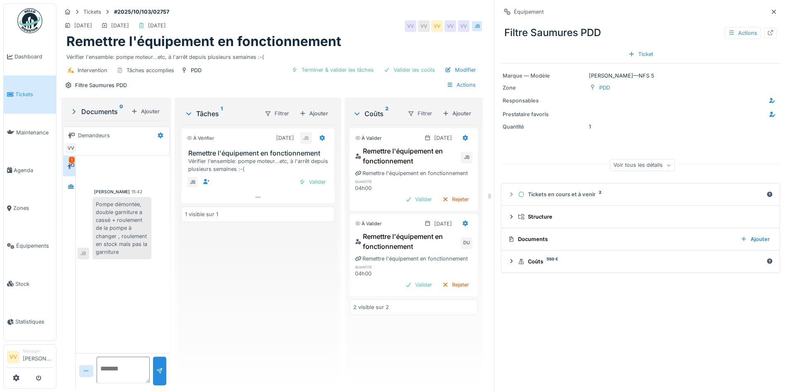
drag, startPoint x: 639, startPoint y: 74, endPoint x: 609, endPoint y: 71, distance: 30.4
click at [609, 71] on div "Marque — Modèle Della Toffola — NFS 5 Zone PDD Responsables Prestataire favoris…" at bounding box center [640, 121] width 279 height 116
drag, startPoint x: 579, startPoint y: 77, endPoint x: 634, endPoint y: 73, distance: 55.3
click at [634, 73] on div "Marque — Modèle Della Toffola — NFS 5" at bounding box center [641, 76] width 276 height 8
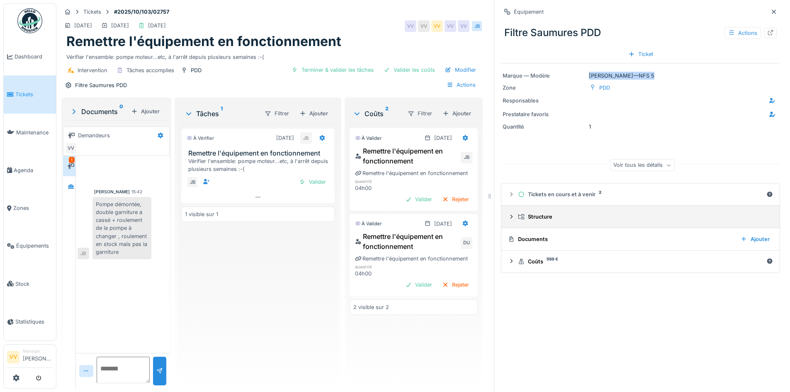
scroll to position [6, 0]
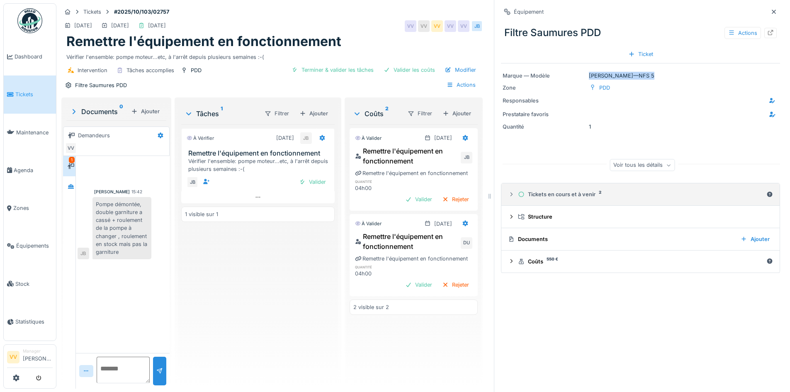
click at [510, 192] on icon at bounding box center [511, 194] width 2 height 4
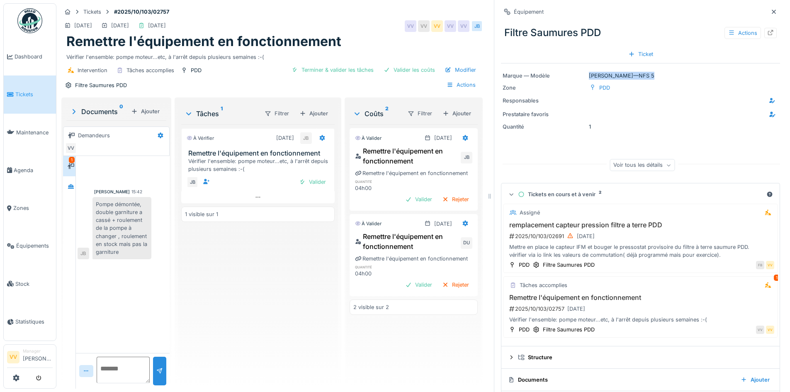
scroll to position [0, 0]
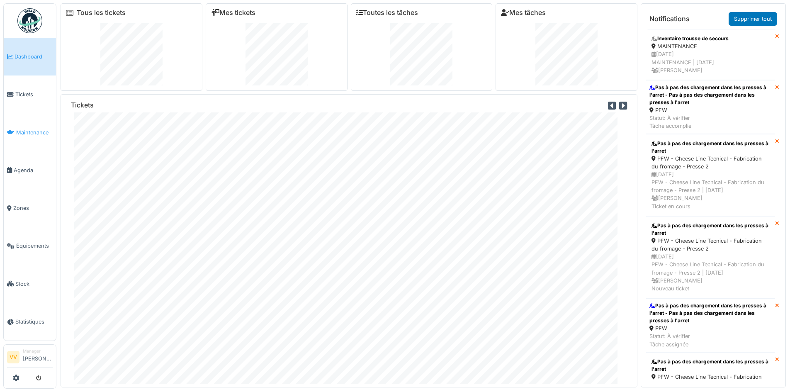
click at [31, 129] on span "Maintenance" at bounding box center [34, 133] width 36 height 8
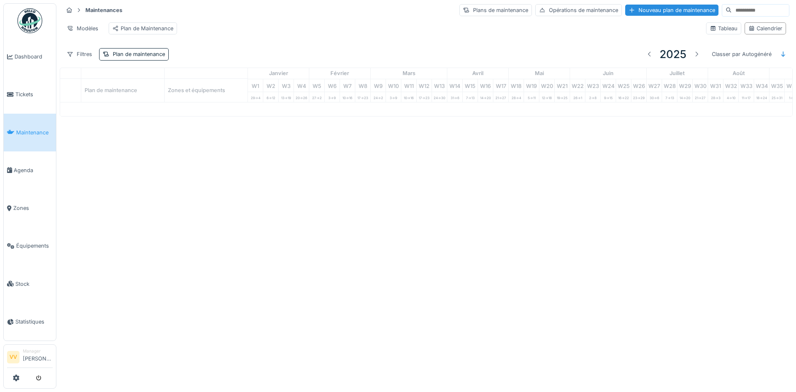
click at [30, 242] on span "Équipements" at bounding box center [34, 246] width 36 height 8
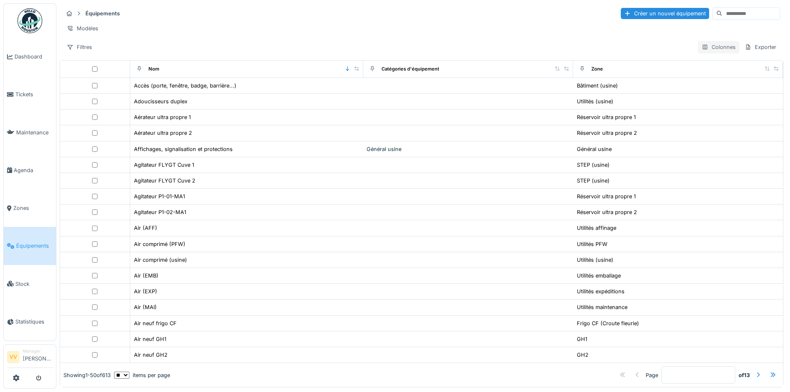
click at [704, 53] on div "Colonnes" at bounding box center [718, 47] width 41 height 12
click at [19, 204] on span "Zones" at bounding box center [32, 208] width 39 height 8
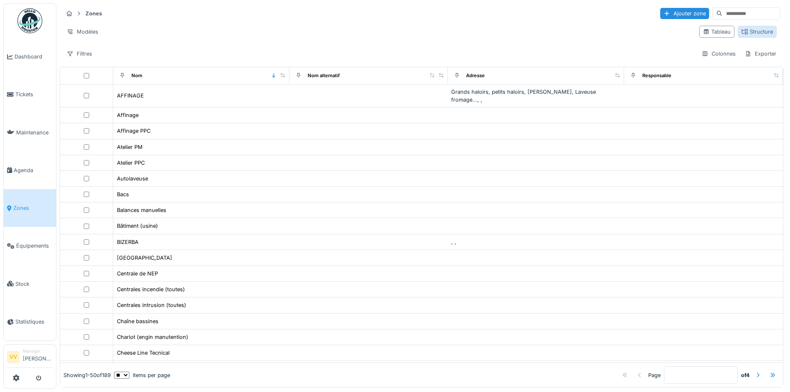
click at [760, 33] on div "Structure" at bounding box center [757, 32] width 32 height 8
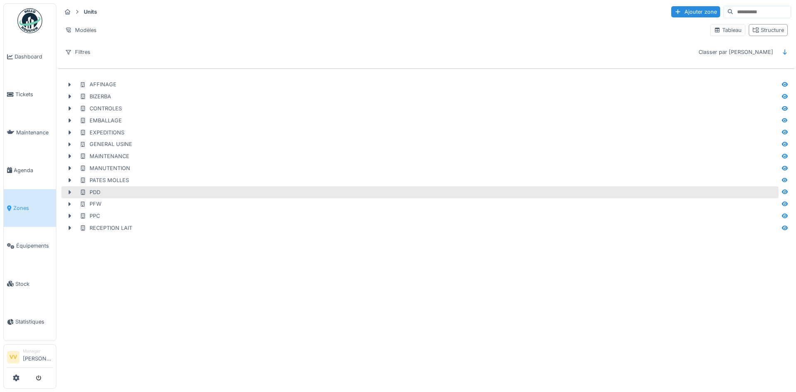
click at [69, 193] on icon at bounding box center [70, 192] width 2 height 4
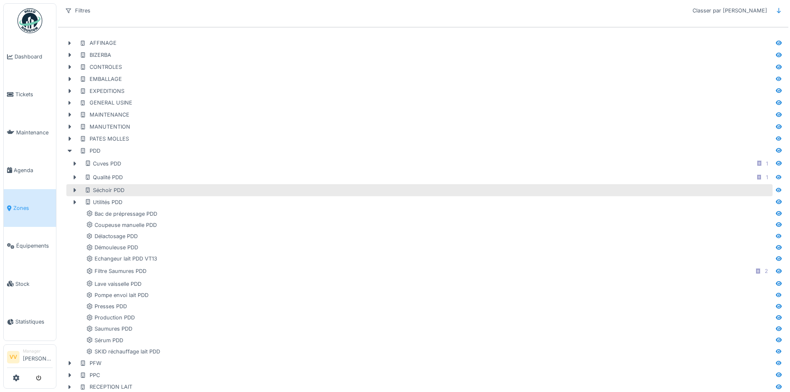
scroll to position [53, 0]
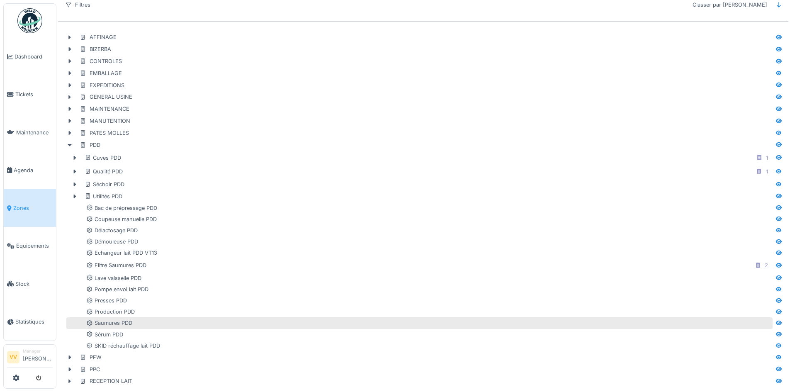
click at [159, 319] on div "Saumures PDD" at bounding box center [428, 323] width 685 height 8
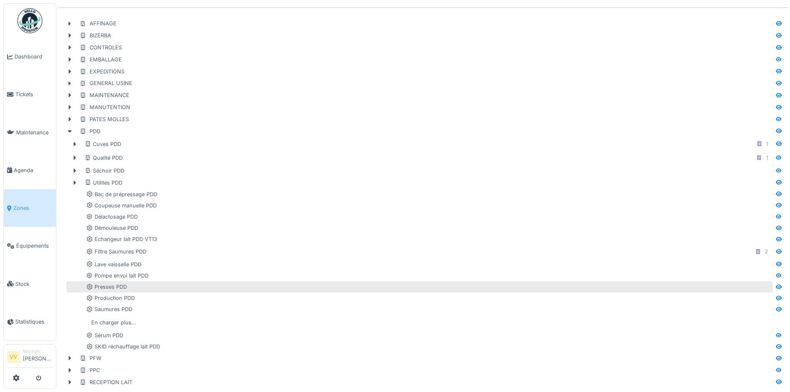
scroll to position [68, 0]
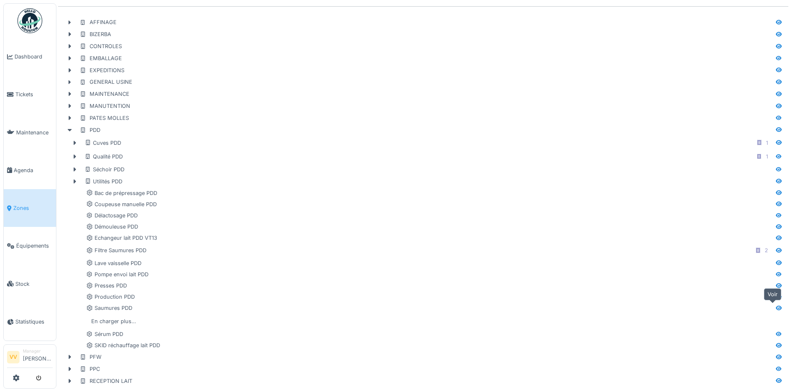
click at [775, 305] on icon at bounding box center [778, 307] width 7 height 5
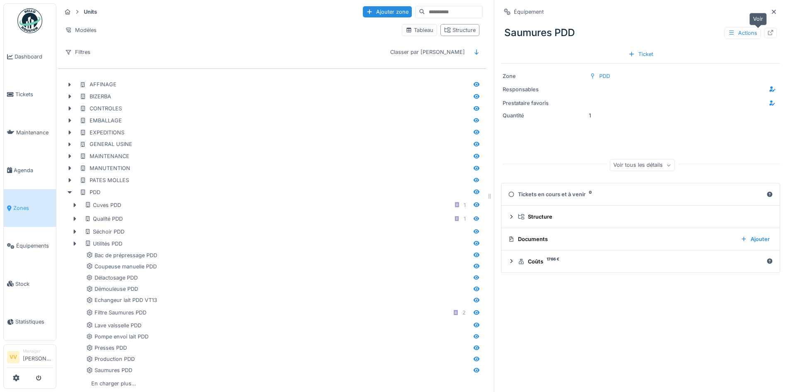
click at [767, 32] on icon at bounding box center [770, 32] width 7 height 5
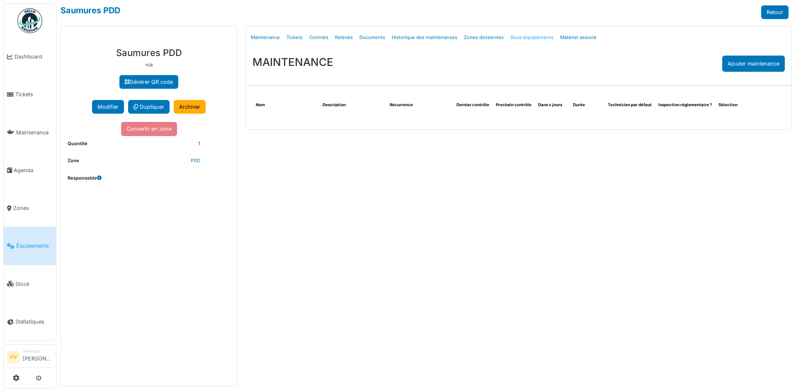
click at [525, 35] on link "Sous-équipements" at bounding box center [532, 37] width 50 height 19
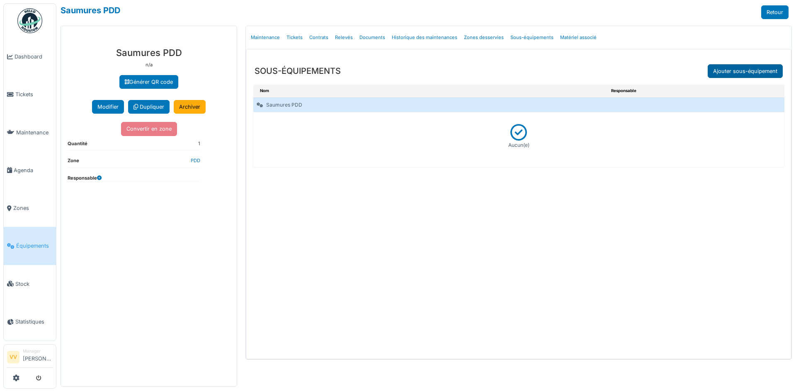
click at [743, 68] on link "Ajouter sous-équipement" at bounding box center [745, 71] width 75 height 14
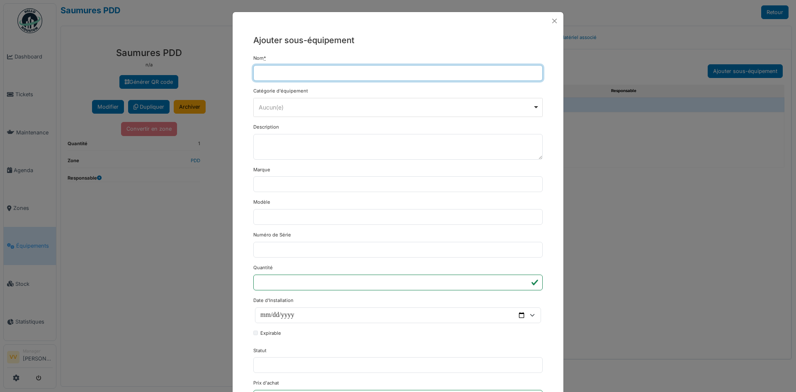
click at [337, 68] on input "Nom *" at bounding box center [397, 73] width 289 height 16
paste input "*"
type input "*********"
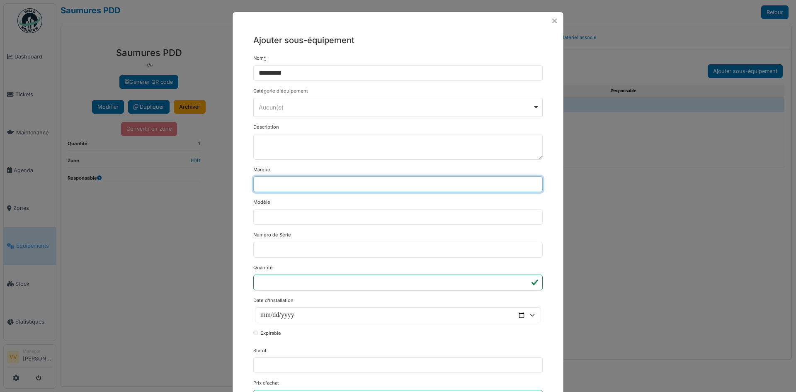
click at [309, 186] on input "Marque" at bounding box center [397, 184] width 289 height 16
type input "***"
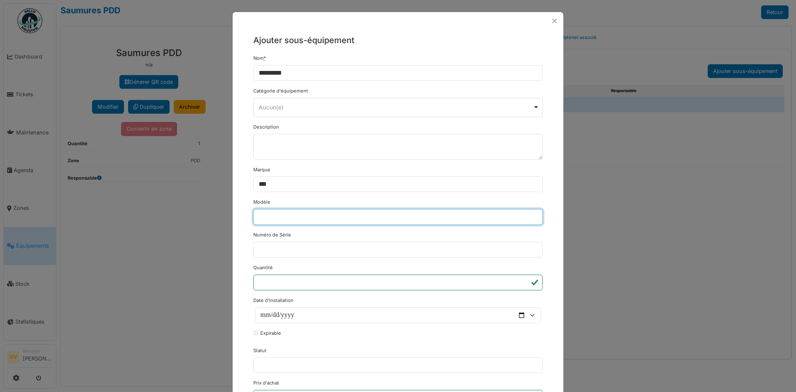
click at [379, 216] on input "Modèle" at bounding box center [397, 217] width 289 height 16
paste input "**********"
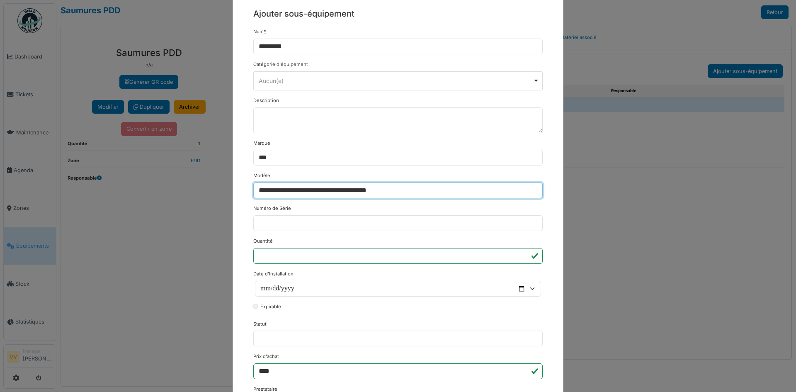
scroll to position [41, 0]
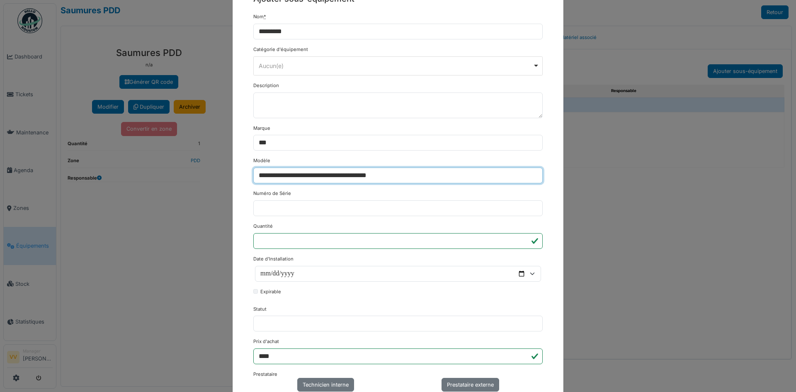
drag, startPoint x: 402, startPoint y: 173, endPoint x: 382, endPoint y: 176, distance: 20.2
click at [382, 176] on input "**********" at bounding box center [397, 176] width 289 height 16
type input "**********"
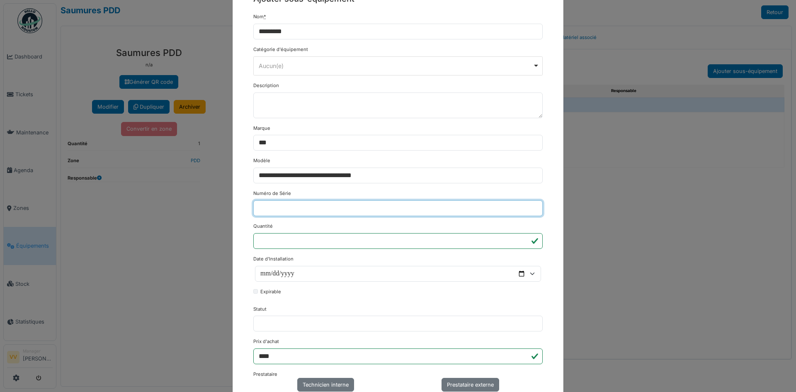
click at [282, 207] on input "Numéro de Série" at bounding box center [397, 208] width 289 height 16
paste input "******"
type input "******"
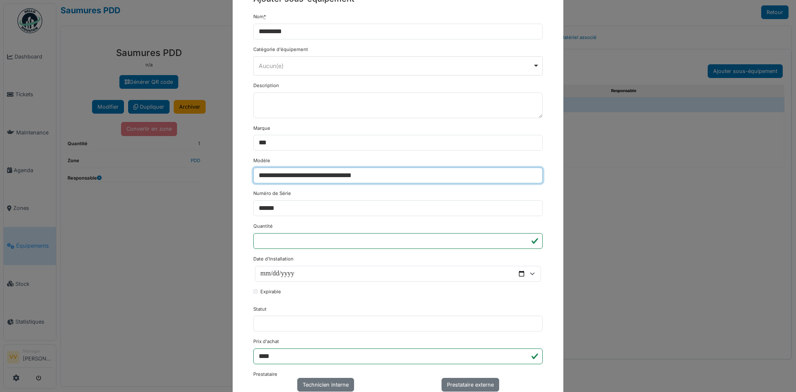
click at [411, 175] on input "**********" at bounding box center [397, 176] width 289 height 16
click at [271, 173] on input "**********" at bounding box center [397, 176] width 289 height 16
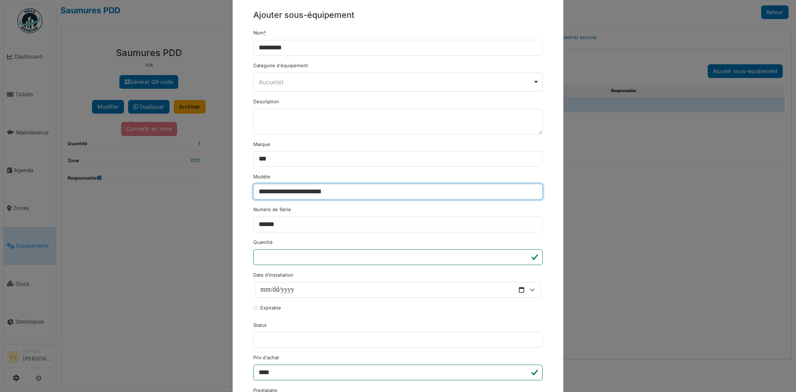
scroll to position [0, 0]
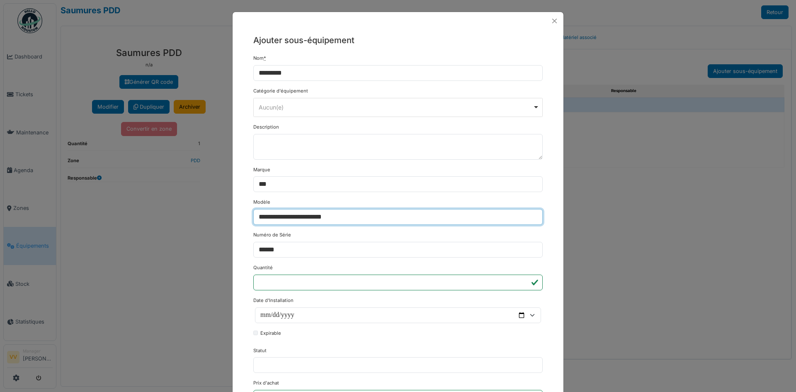
type input "**********"
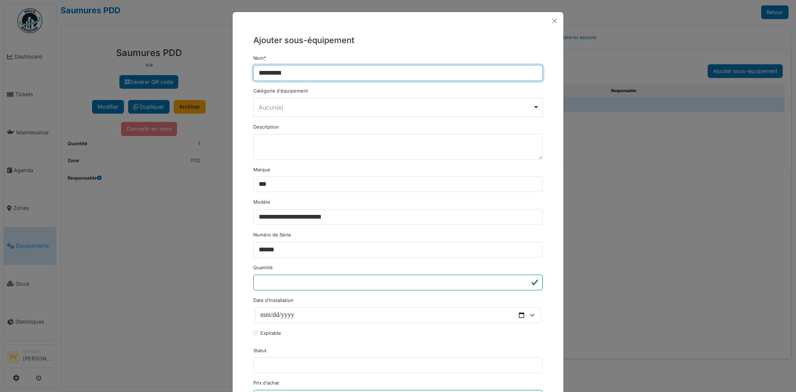
click at [366, 76] on input "*********" at bounding box center [397, 73] width 289 height 16
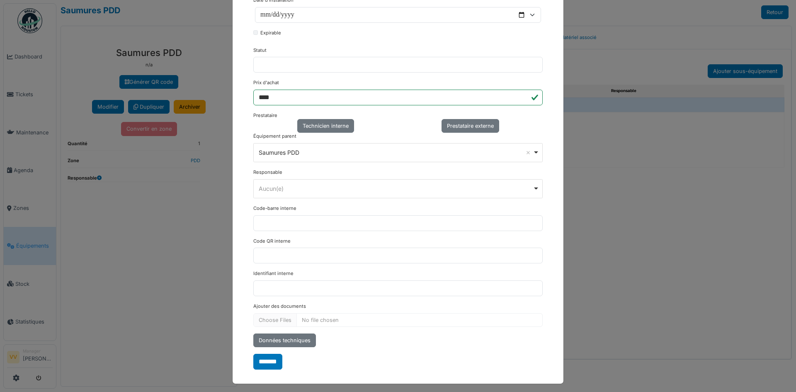
scroll to position [304, 0]
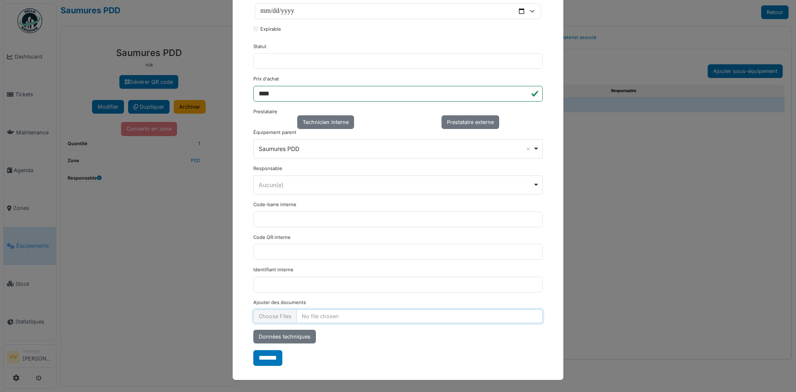
click at [270, 319] on input "Ajouter des documents" at bounding box center [397, 316] width 289 height 14
type input "**********"
click at [256, 360] on input "*******" at bounding box center [267, 358] width 29 height 16
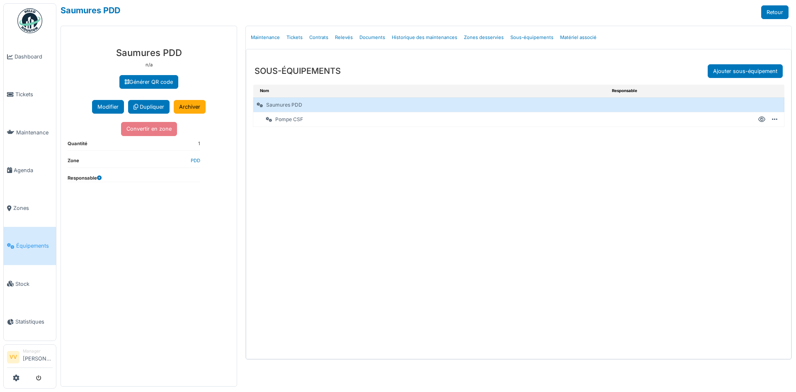
click at [552, 231] on div "Nom Responsable Saumures PDD Pompe CSF Créer un ticket Modifier Ajouter sous-éq…" at bounding box center [518, 222] width 545 height 275
click at [480, 268] on div "Nom Responsable Saumures PDD Pompe CSF Créer un ticket Modifier Ajouter sous-éq…" at bounding box center [518, 222] width 545 height 275
click at [18, 93] on span "Tickets" at bounding box center [33, 94] width 37 height 8
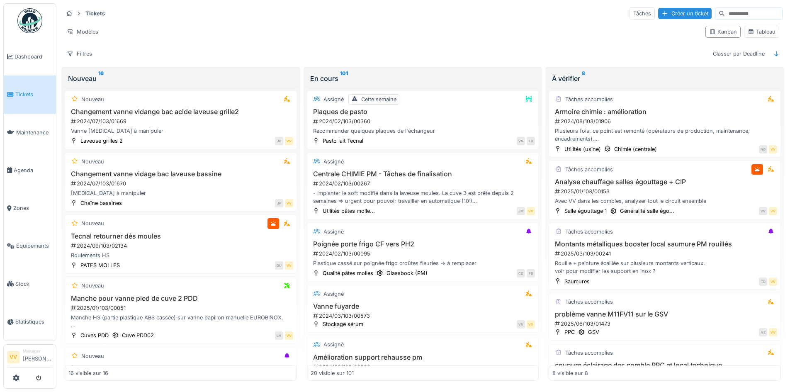
click at [18, 90] on span "Tickets" at bounding box center [33, 94] width 37 height 8
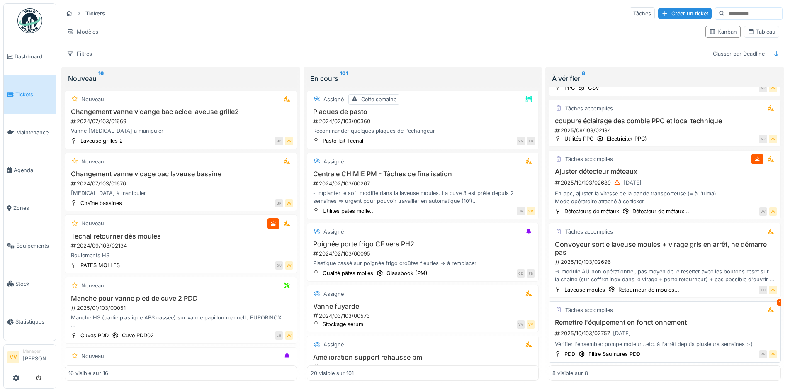
click at [690, 321] on div "Remettre l'équipement en fonctionnement 2025/10/103/02757 [DATE] Vérifier l'ens…" at bounding box center [664, 333] width 225 height 30
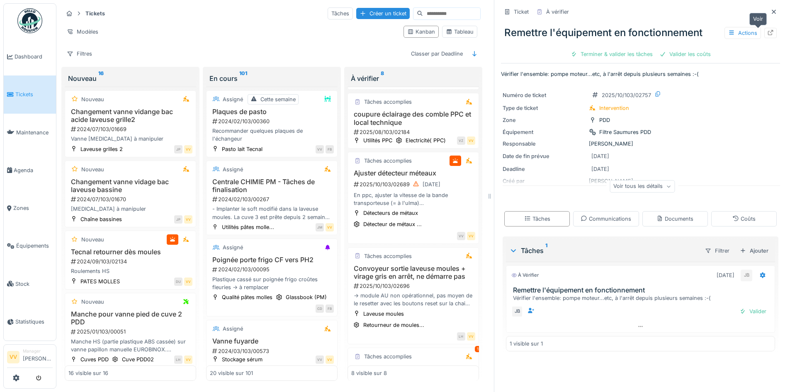
click at [768, 32] on icon at bounding box center [770, 32] width 5 height 5
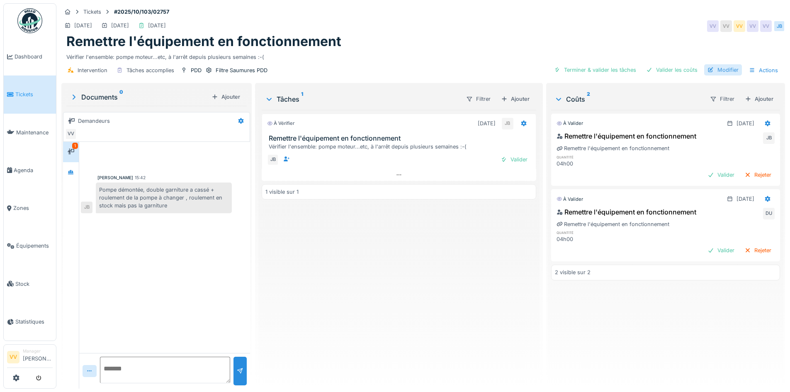
click at [724, 68] on div "Modifier" at bounding box center [723, 69] width 38 height 11
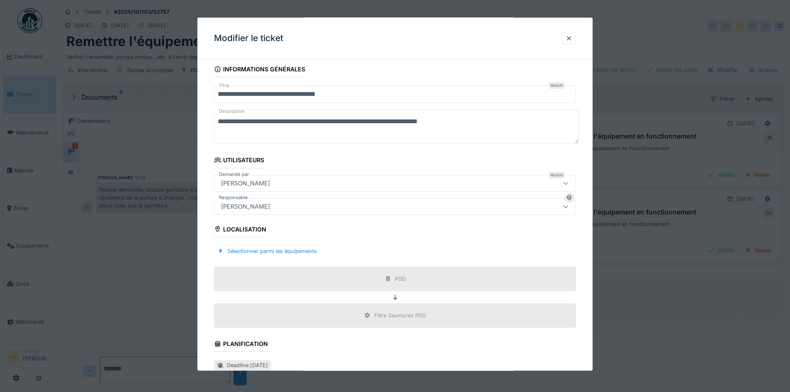
scroll to position [166, 0]
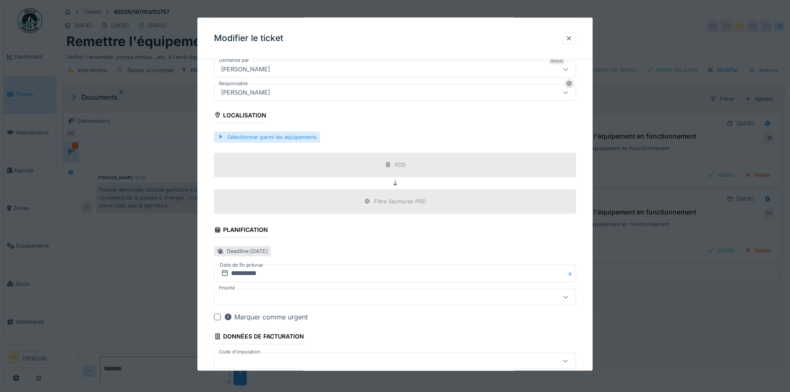
click at [306, 137] on div "Sélectionner parmi les équipements" at bounding box center [267, 136] width 106 height 11
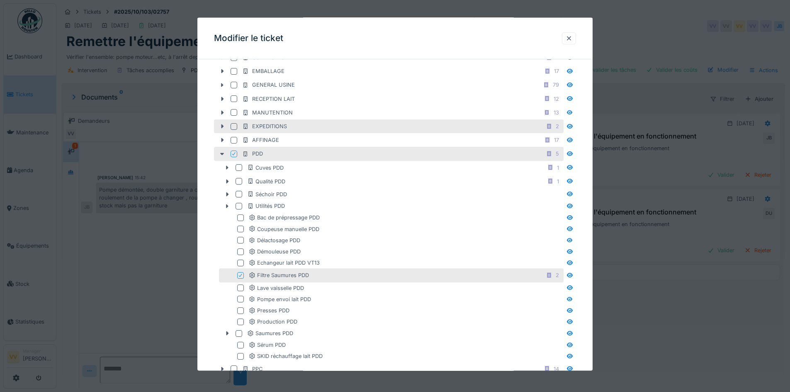
scroll to position [290, 0]
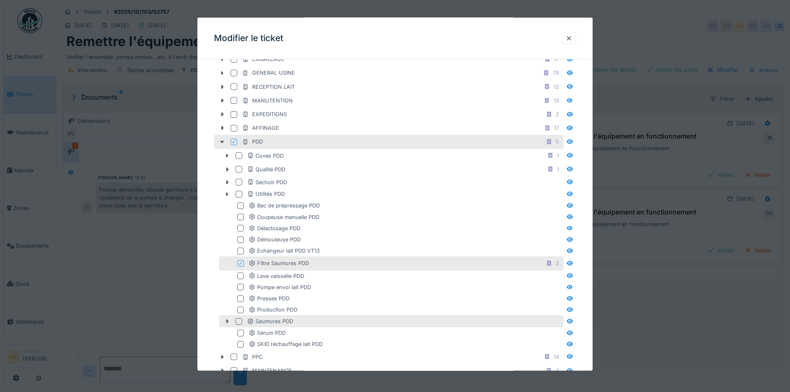
click at [224, 321] on icon at bounding box center [227, 320] width 7 height 5
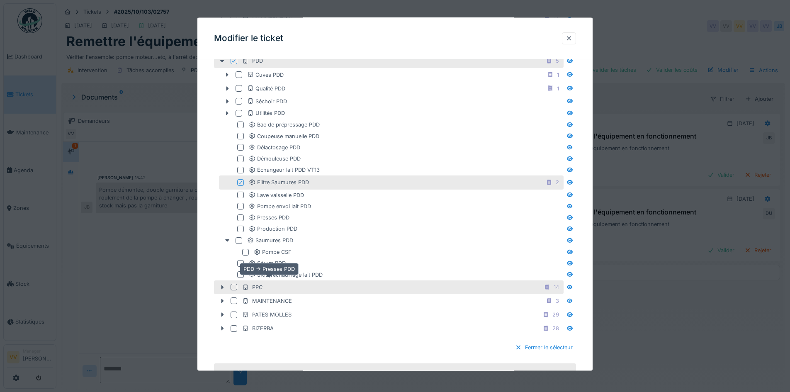
scroll to position [373, 0]
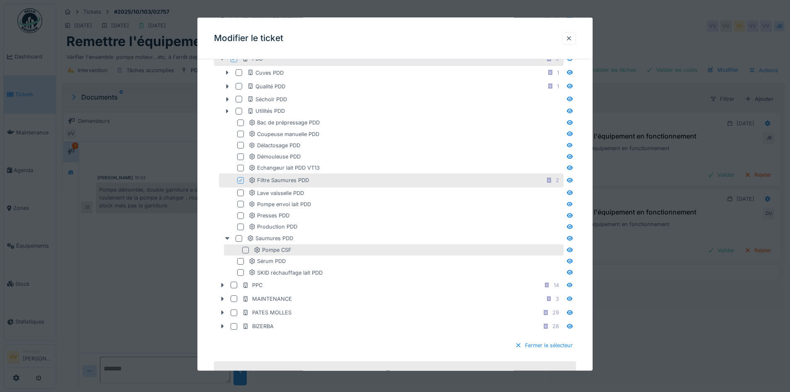
click at [246, 249] on div at bounding box center [245, 249] width 7 height 7
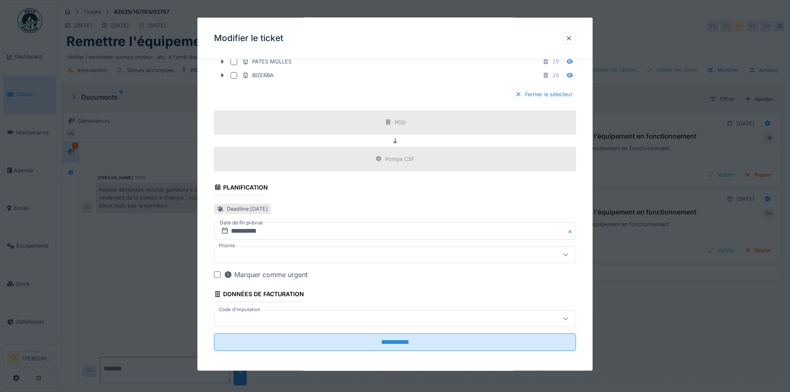
scroll to position [627, 0]
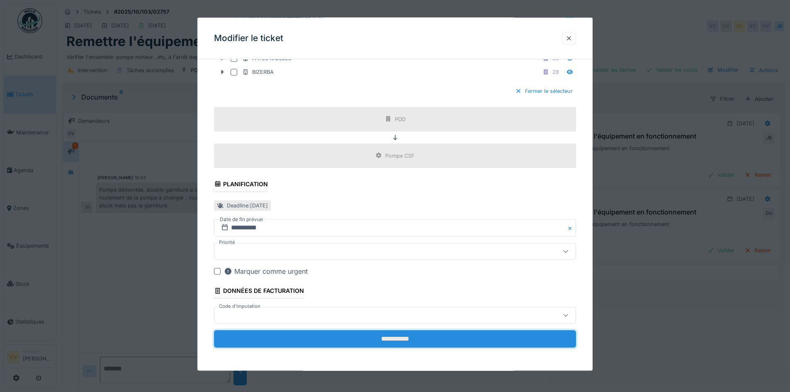
click at [397, 338] on input "**********" at bounding box center [395, 338] width 362 height 17
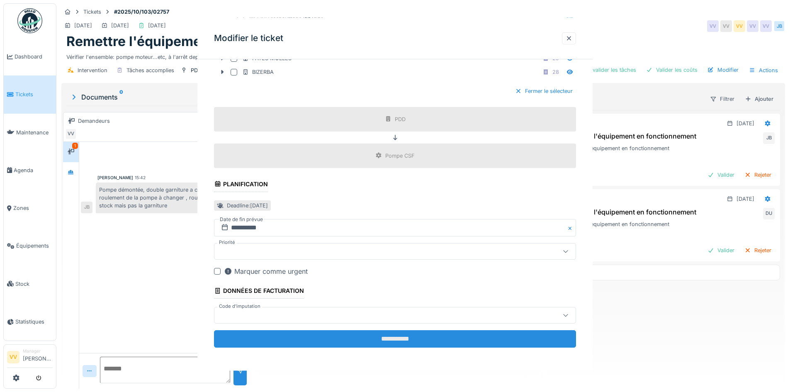
scroll to position [0, 0]
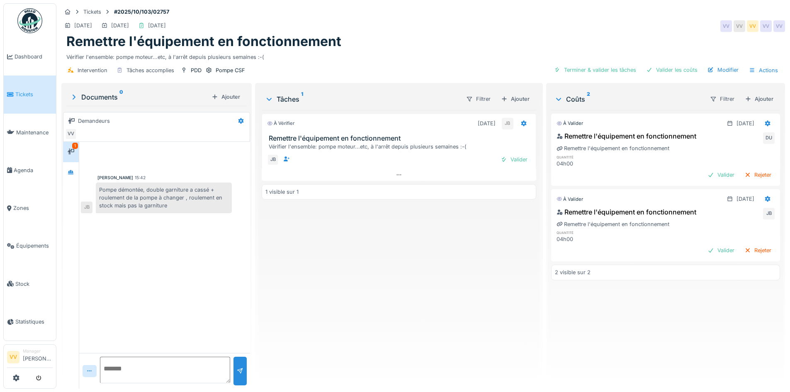
click at [400, 333] on div "À vérifier [DATE] JB Remettre l'équipement en fonctionnement Vérifier l'ensembl…" at bounding box center [399, 246] width 274 height 272
click at [149, 381] on textarea at bounding box center [165, 370] width 130 height 27
type textarea "**********"
click at [263, 305] on div "À vérifier [DATE] JB Remettre l'équipement en fonctionnement Vérifier l'ensembl…" at bounding box center [399, 246] width 274 height 272
click at [11, 88] on link "Tickets" at bounding box center [30, 94] width 52 height 38
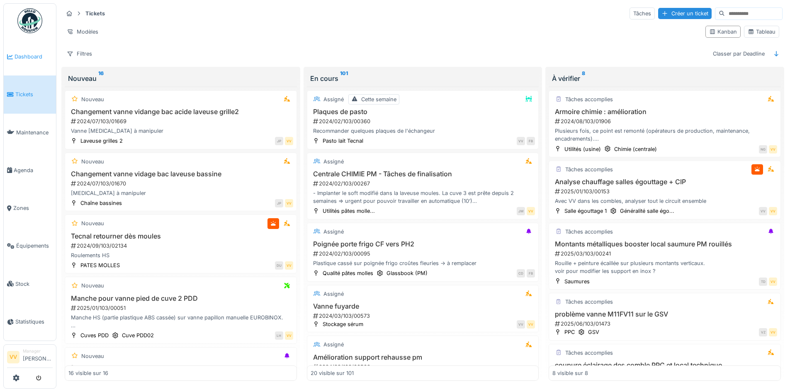
click at [32, 66] on link "Dashboard" at bounding box center [30, 57] width 52 height 38
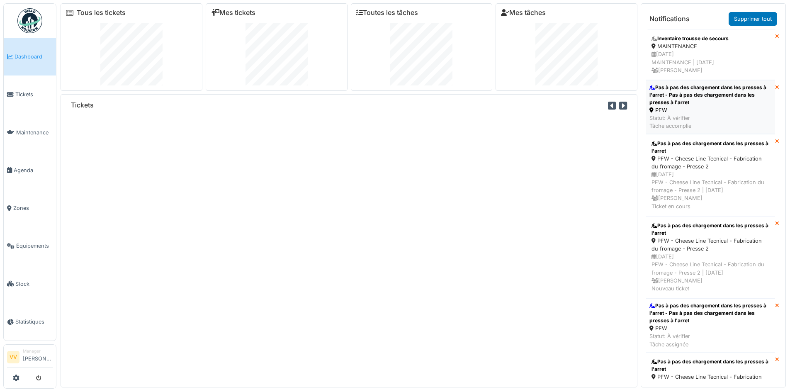
click at [699, 92] on div "Pas à pas des chargement dans les presses à l'arret - Pas à pas des chargement …" at bounding box center [710, 95] width 122 height 22
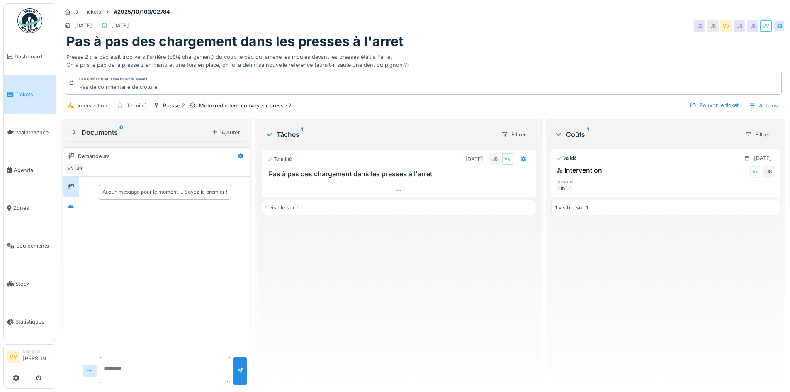
click at [33, 95] on span "Tickets" at bounding box center [33, 94] width 37 height 8
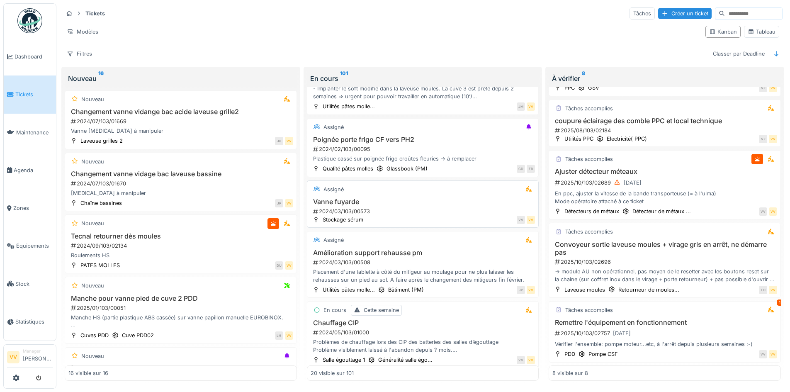
scroll to position [124, 0]
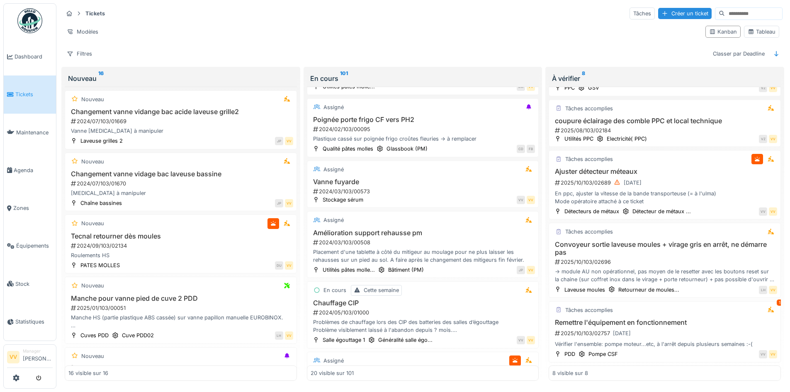
click at [27, 91] on span "Tickets" at bounding box center [33, 94] width 37 height 8
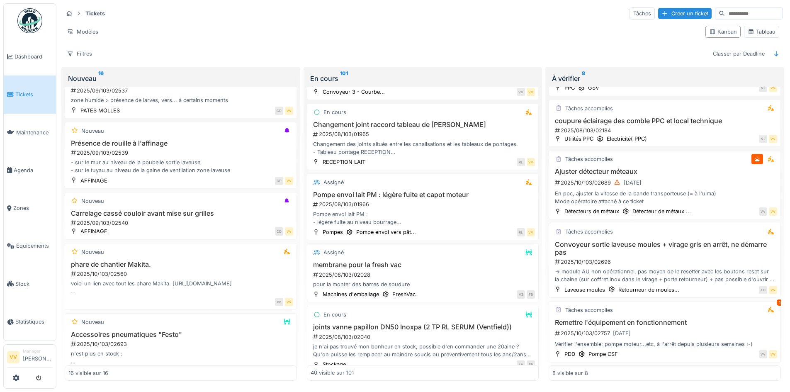
scroll to position [2374, 0]
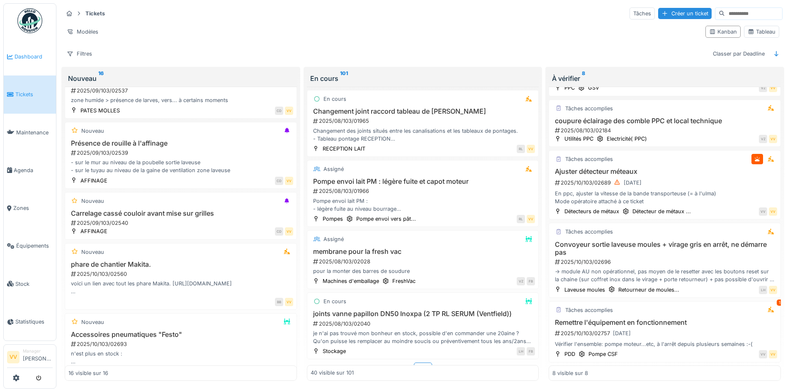
click at [17, 56] on span "Dashboard" at bounding box center [34, 57] width 38 height 8
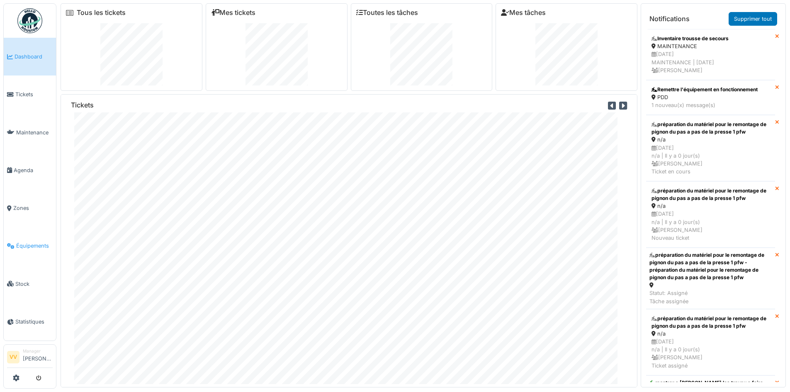
click at [34, 242] on span "Équipements" at bounding box center [34, 246] width 36 height 8
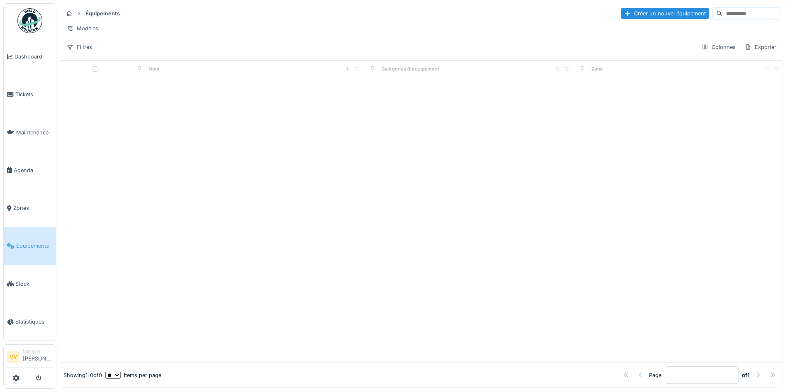
click at [24, 208] on link "Zones" at bounding box center [30, 208] width 52 height 38
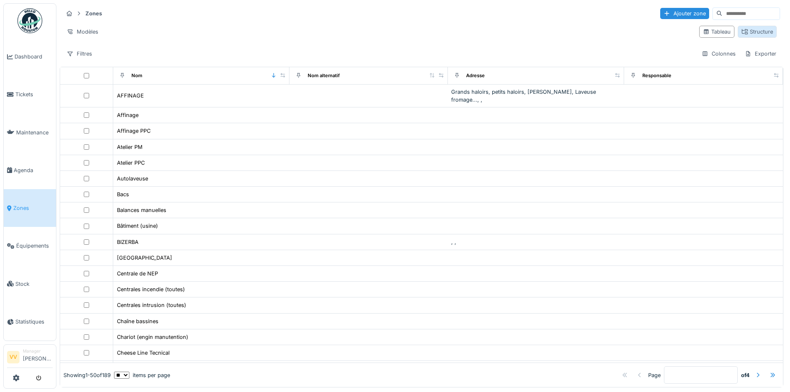
click at [749, 27] on div "Structure" at bounding box center [757, 32] width 39 height 12
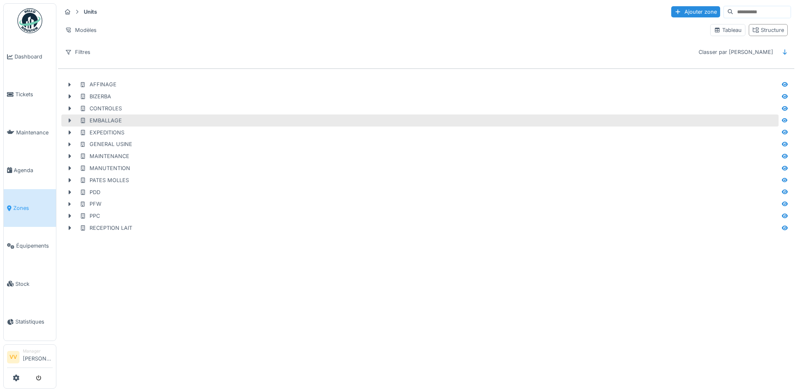
click at [68, 119] on icon at bounding box center [69, 120] width 7 height 5
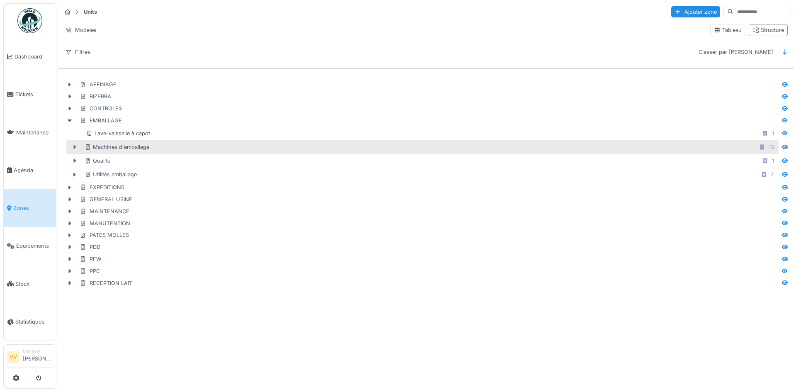
click at [74, 147] on icon at bounding box center [75, 147] width 2 height 4
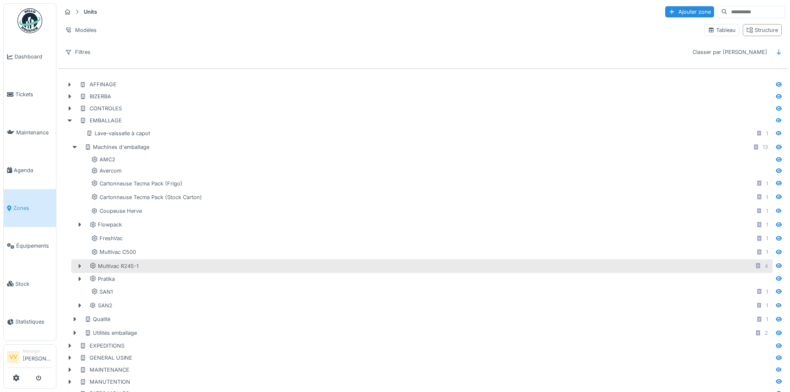
click at [78, 264] on icon at bounding box center [79, 265] width 7 height 5
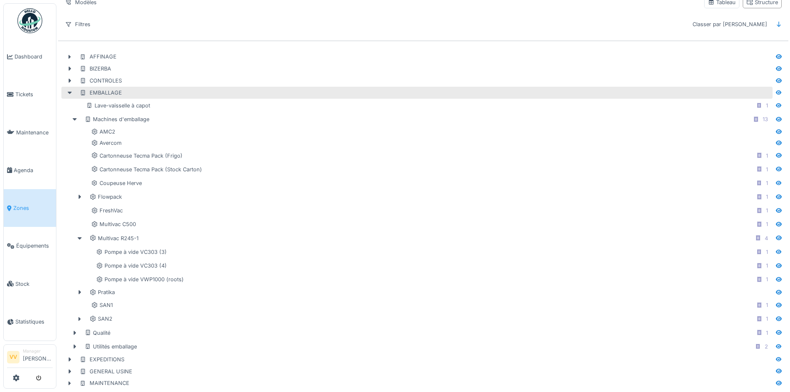
scroll to position [41, 0]
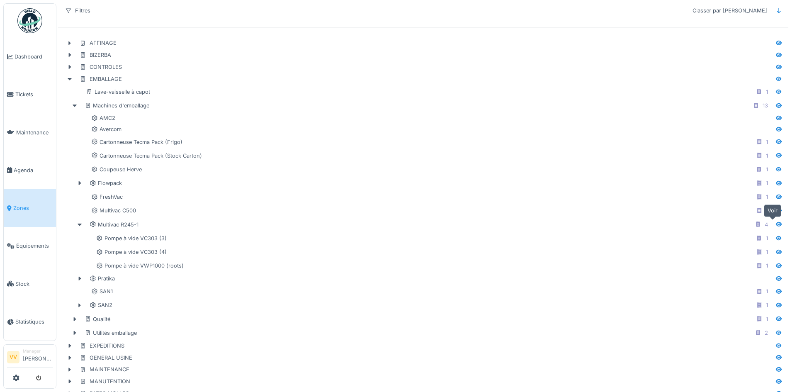
click at [775, 223] on icon at bounding box center [778, 223] width 7 height 5
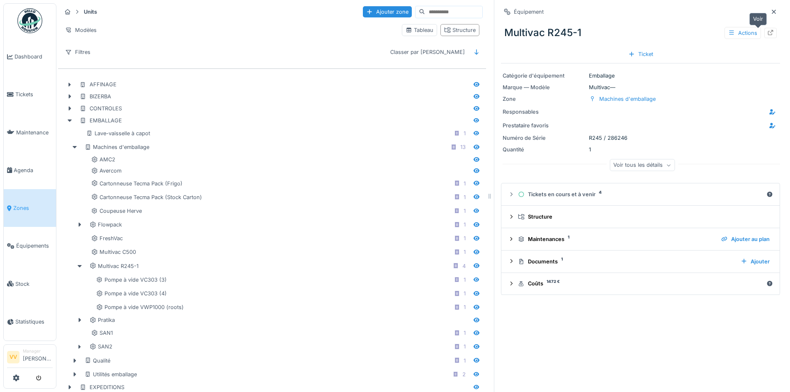
click at [767, 33] on icon at bounding box center [770, 32] width 7 height 5
click at [770, 12] on icon at bounding box center [773, 11] width 7 height 5
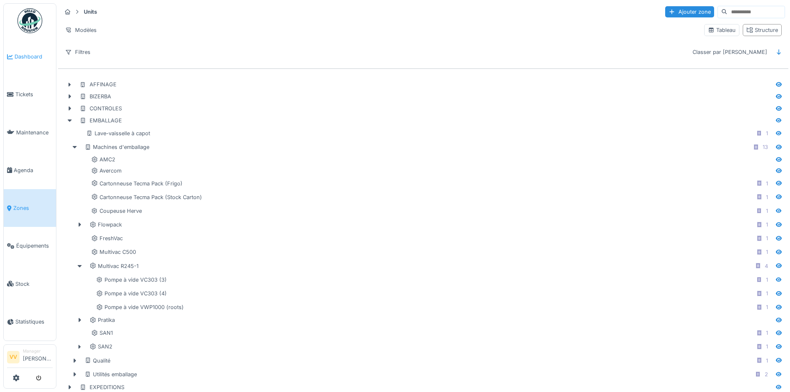
click at [23, 53] on span "Dashboard" at bounding box center [34, 57] width 38 height 8
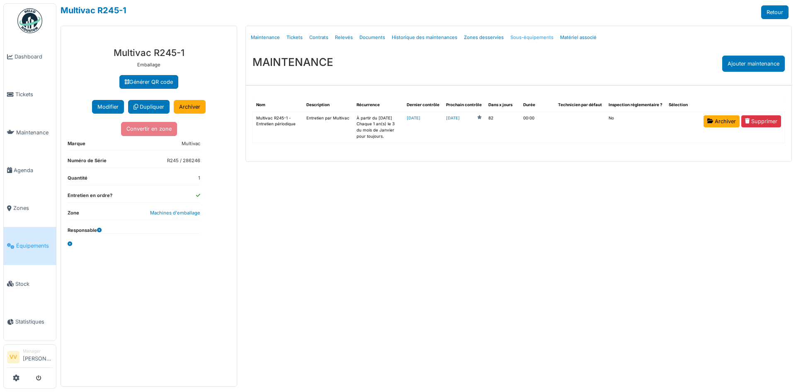
click at [524, 36] on link "Sous-équipements" at bounding box center [532, 37] width 50 height 19
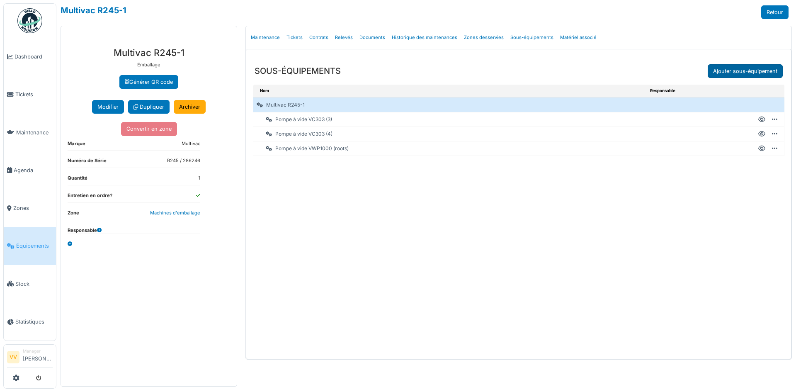
click at [759, 70] on link "Ajouter sous-équipement" at bounding box center [745, 71] width 75 height 14
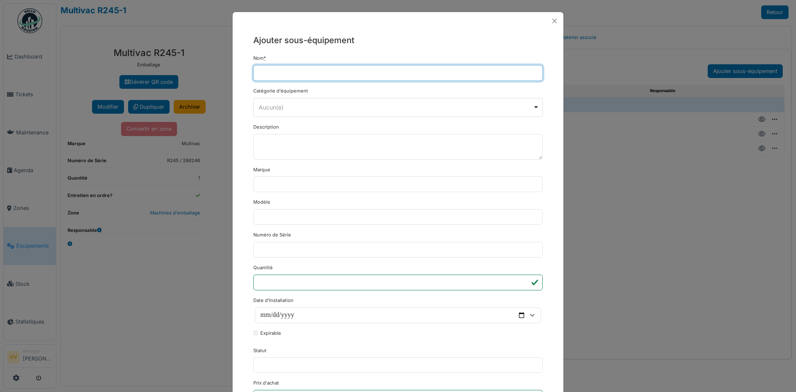
click at [349, 68] on input "Nom *" at bounding box center [397, 73] width 289 height 16
click at [283, 74] on input "Nom *" at bounding box center [397, 73] width 289 height 16
type input "**********"
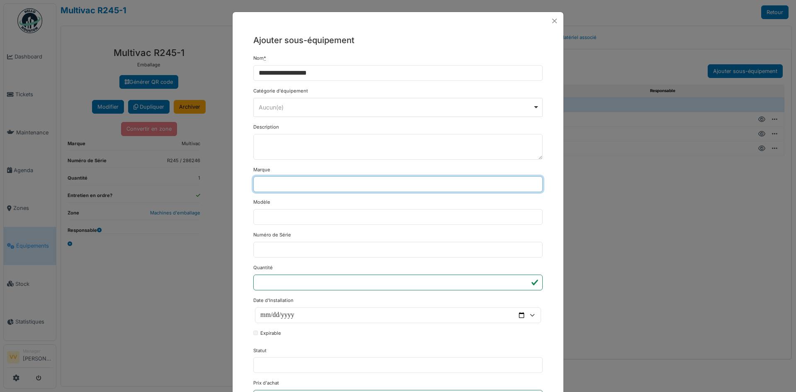
click at [315, 181] on input "Marque" at bounding box center [397, 184] width 289 height 16
type input "**********"
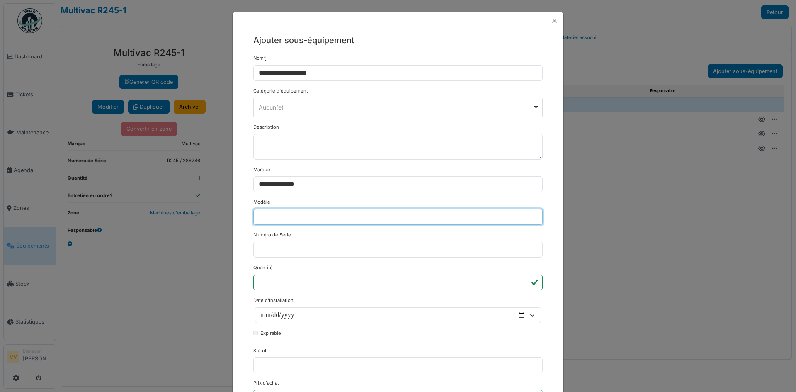
click at [301, 211] on input "Modèle" at bounding box center [397, 217] width 289 height 16
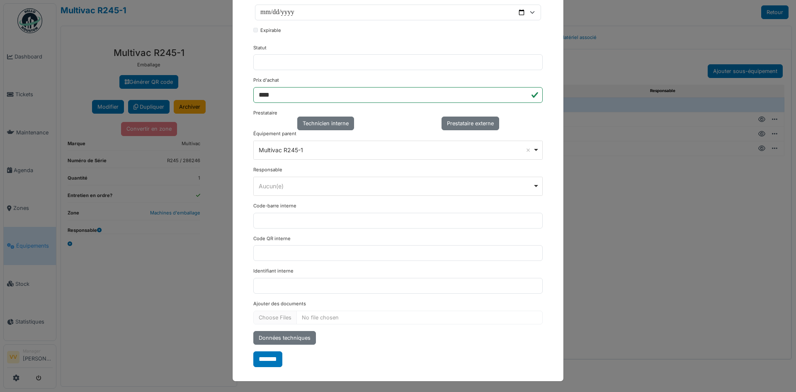
scroll to position [304, 0]
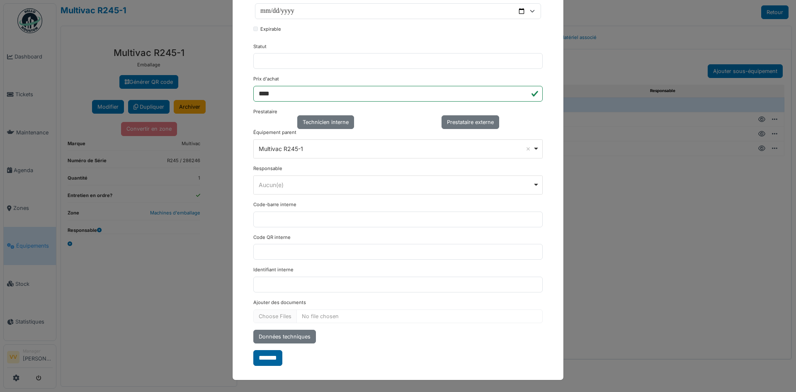
type input "****"
click at [275, 363] on input "*******" at bounding box center [267, 358] width 29 height 16
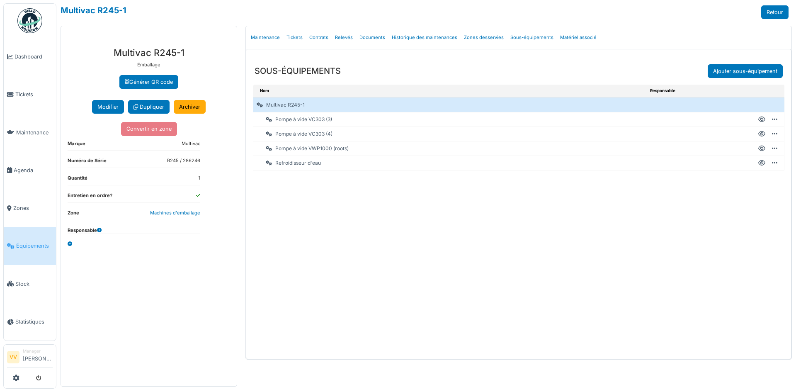
click at [576, 283] on div "Nom Responsable Multivac R245-1 Pompe à vide VC303 (3) Créer un ticket Modifier…" at bounding box center [518, 222] width 545 height 275
click at [775, 163] on icon at bounding box center [774, 163] width 5 height 0
click at [736, 171] on li "Créer un ticket" at bounding box center [720, 169] width 102 height 13
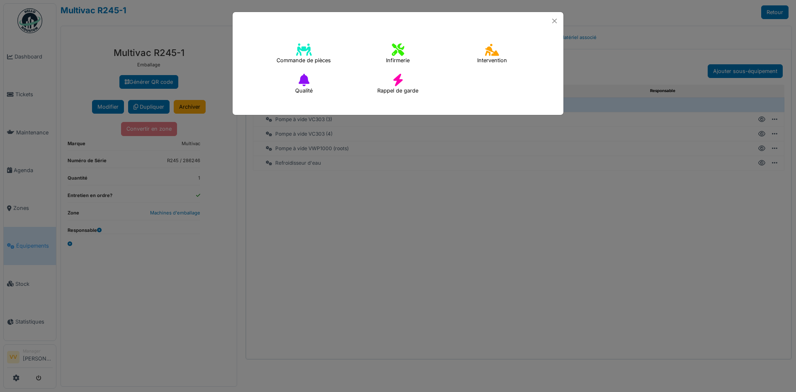
click at [490, 52] on icon at bounding box center [492, 50] width 14 height 12
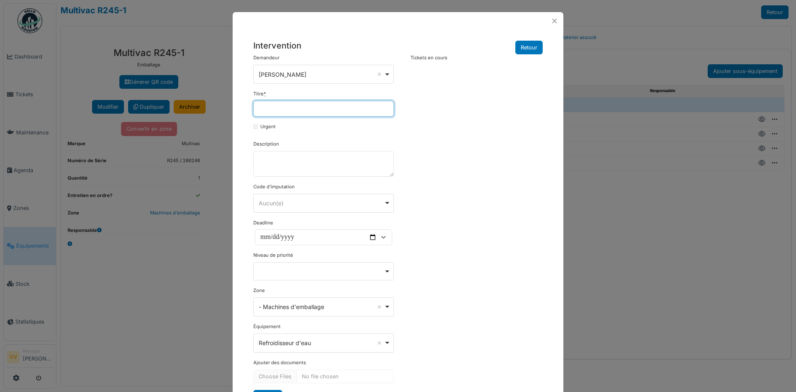
click at [331, 109] on input "Titre *" at bounding box center [323, 109] width 141 height 16
type input "*"
type input "**********"
click at [249, 128] on div "**********" at bounding box center [323, 229] width 149 height 351
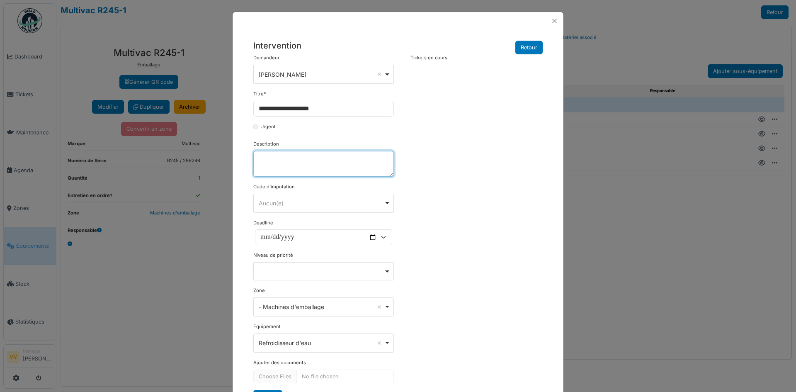
click at [264, 160] on textarea "Description" at bounding box center [323, 164] width 141 height 26
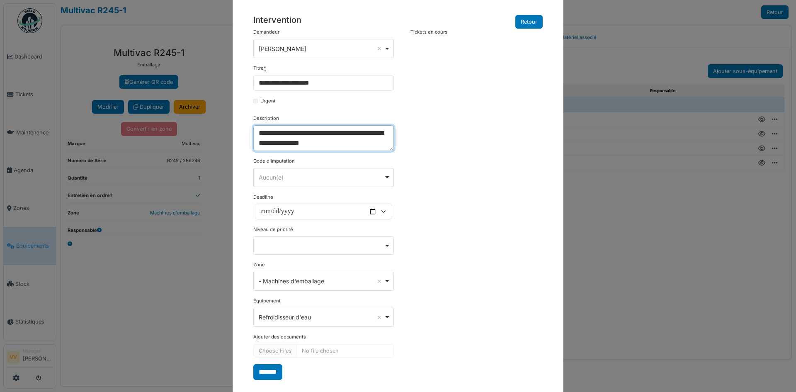
scroll to position [40, 0]
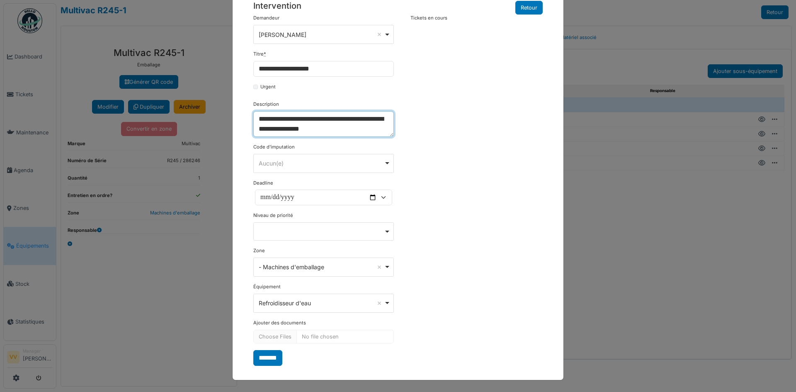
click at [322, 235] on div "Remove item" at bounding box center [323, 231] width 141 height 18
type textarea "**********"
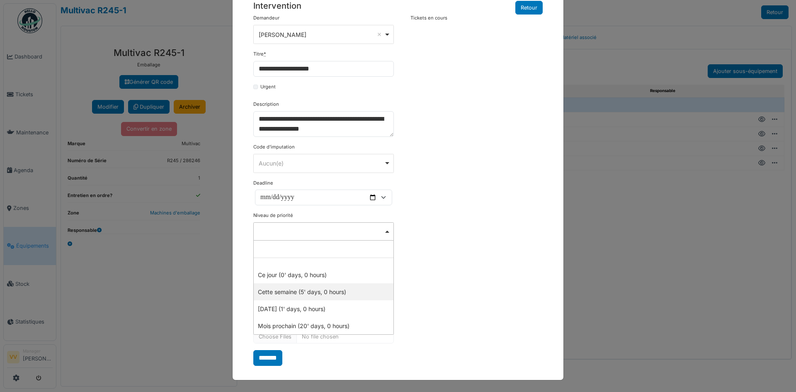
select select "**"
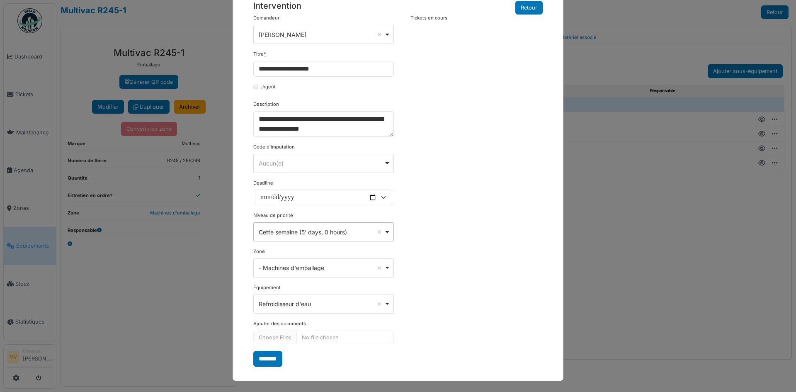
click at [513, 219] on div "**********" at bounding box center [398, 191] width 298 height 352
click at [259, 357] on input "*******" at bounding box center [267, 358] width 29 height 16
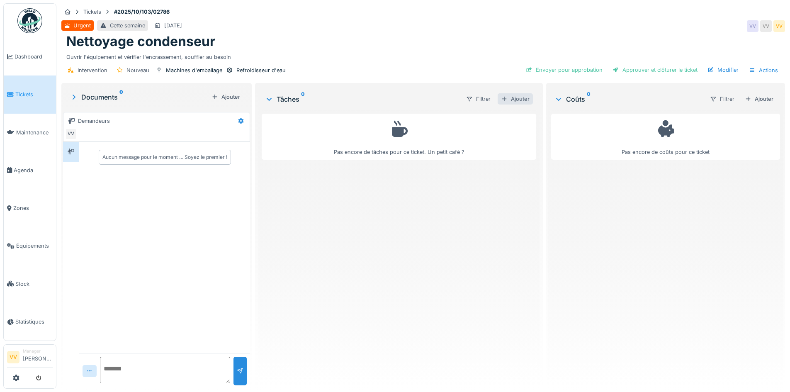
click at [514, 98] on div "Ajouter" at bounding box center [515, 98] width 35 height 11
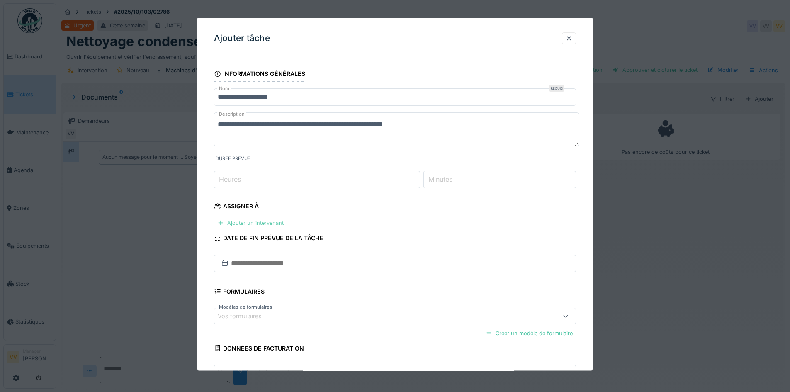
click at [256, 222] on div "Ajouter un intervenant" at bounding box center [250, 222] width 73 height 11
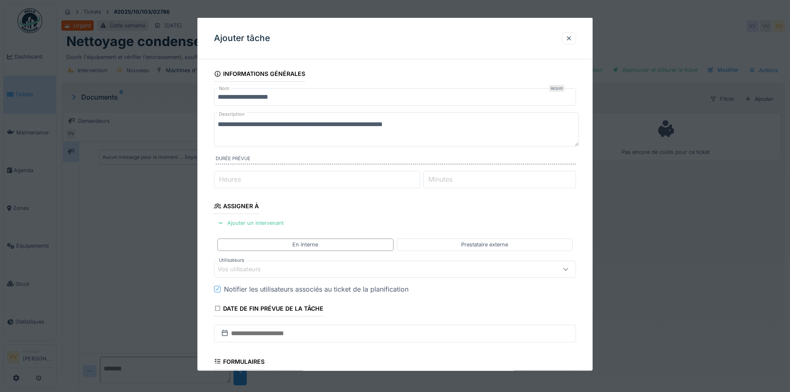
click at [247, 274] on div "Vos utilisateurs" at bounding box center [395, 268] width 362 height 17
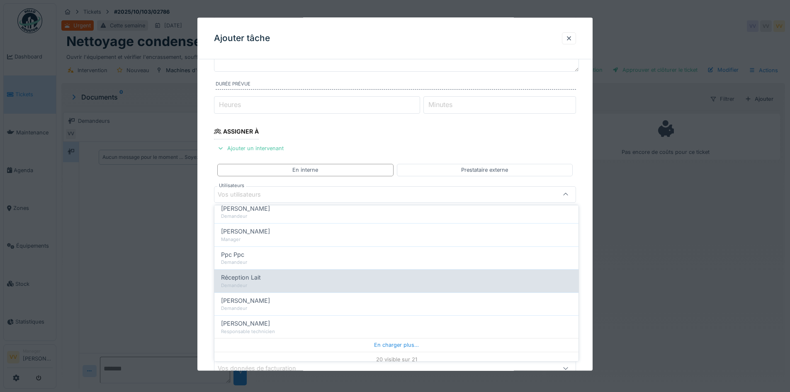
scroll to position [382, 0]
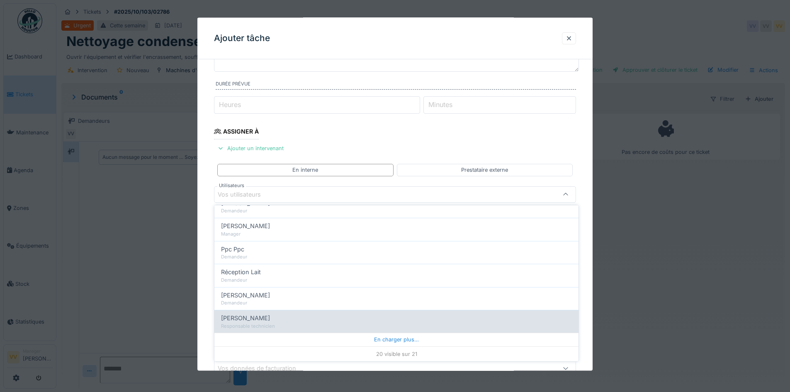
click at [282, 323] on div "Responsable technicien" at bounding box center [396, 326] width 351 height 7
type input "****"
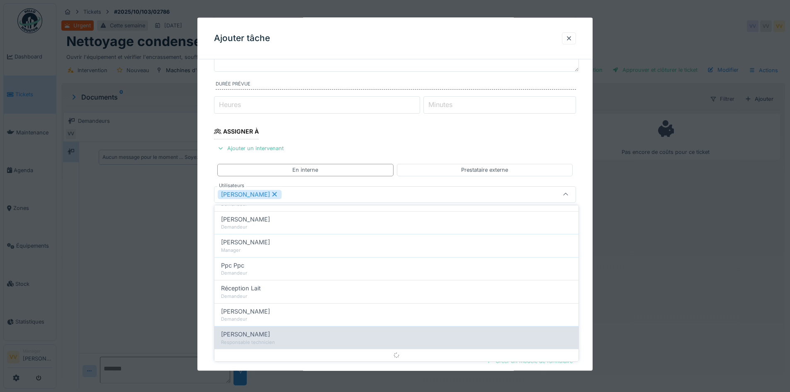
scroll to position [0, 0]
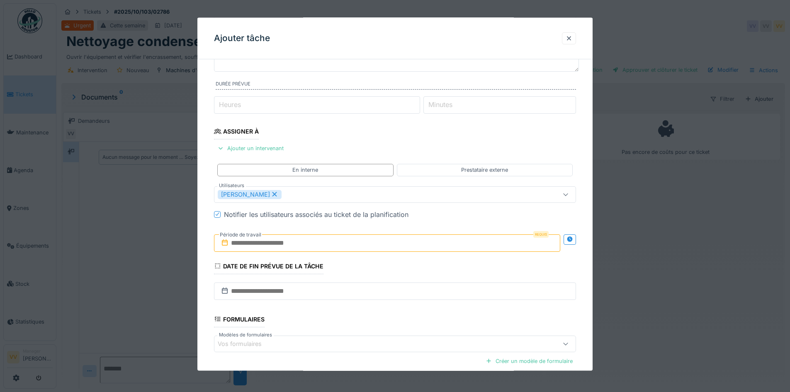
click at [478, 140] on fieldset "**********" at bounding box center [395, 215] width 362 height 448
click at [355, 242] on input "text" at bounding box center [387, 242] width 346 height 17
click at [362, 326] on div "14" at bounding box center [361, 323] width 11 height 11
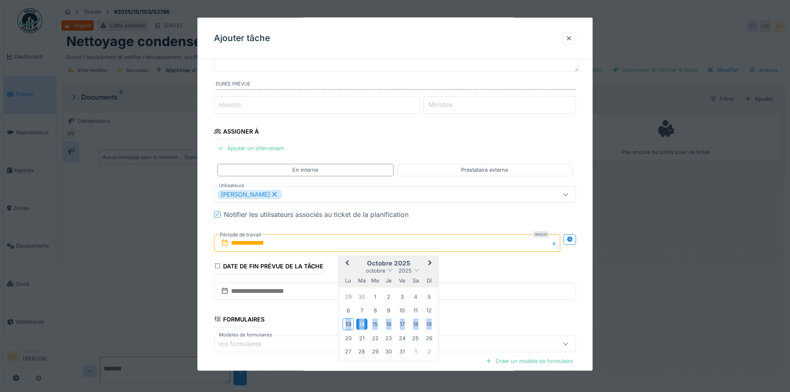
click at [362, 326] on div "14" at bounding box center [361, 323] width 11 height 11
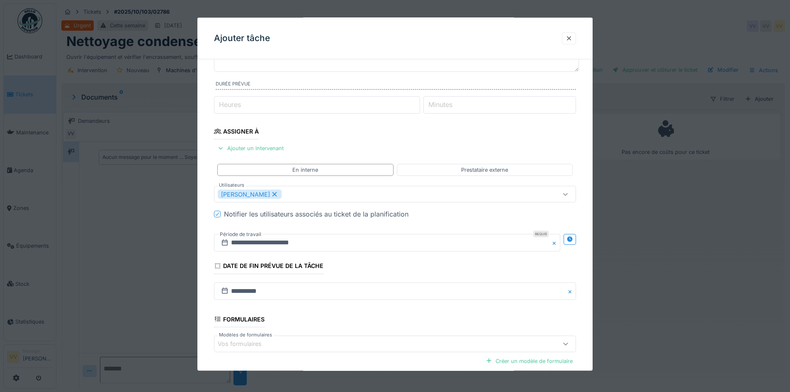
click at [444, 221] on fieldset "**********" at bounding box center [395, 215] width 362 height 448
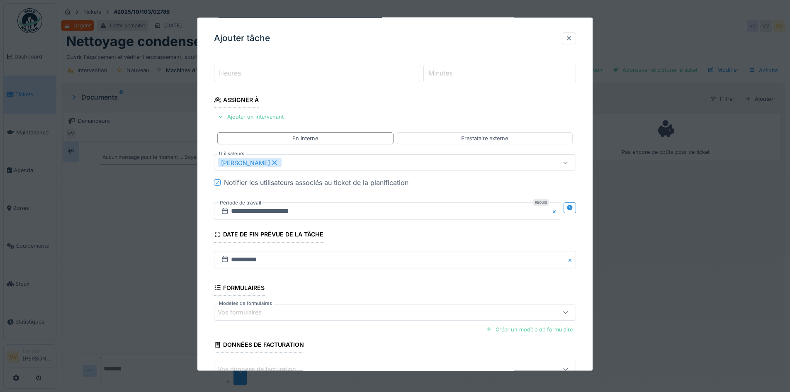
scroll to position [160, 0]
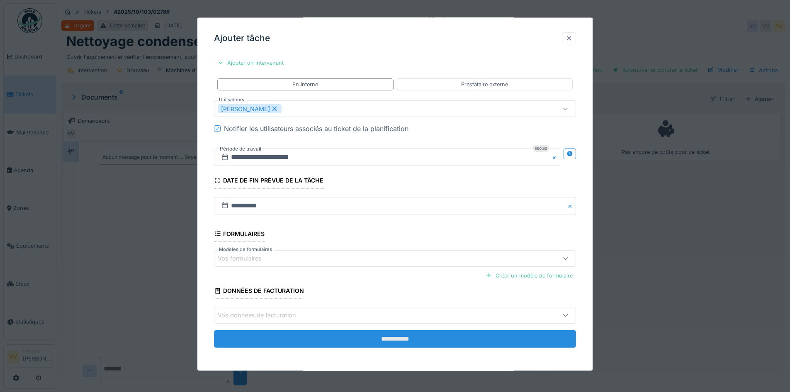
click at [384, 343] on input "**********" at bounding box center [395, 338] width 362 height 17
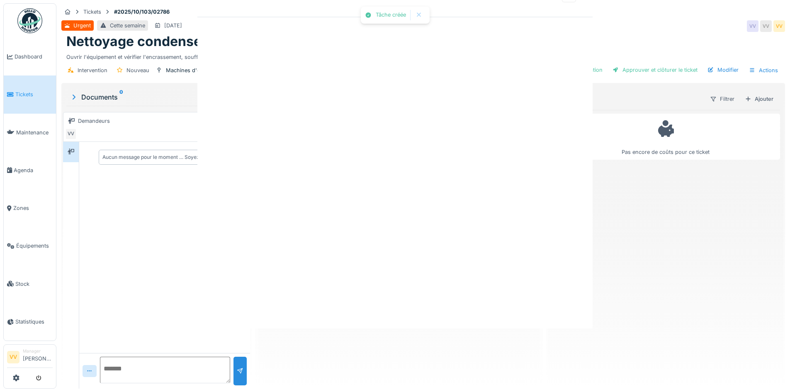
scroll to position [0, 0]
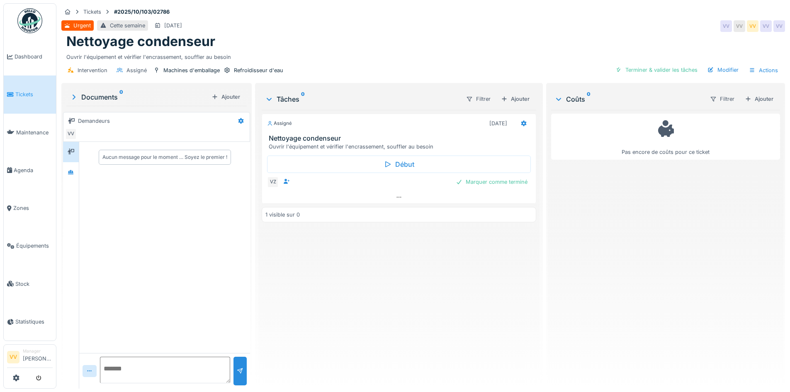
click at [484, 310] on div "Assigné 14/10/2025 Nettoyage condenseur Ouvrir l'équipement et vérifier l'encra…" at bounding box center [399, 246] width 274 height 272
click at [248, 66] on div "Refroidisseur d'eau" at bounding box center [258, 70] width 49 height 8
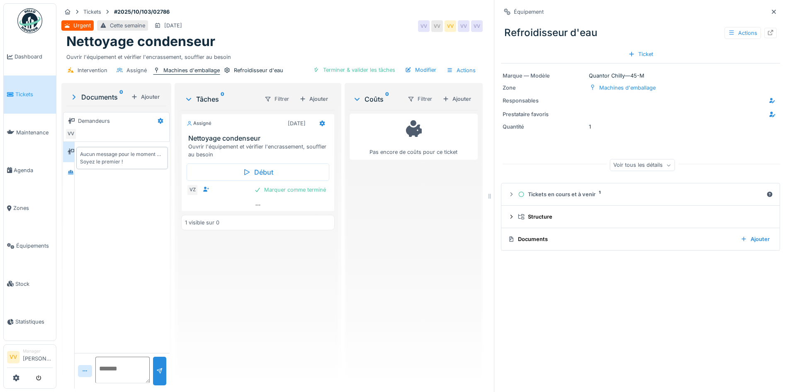
click at [203, 66] on div "Machines d'emballage" at bounding box center [191, 70] width 56 height 8
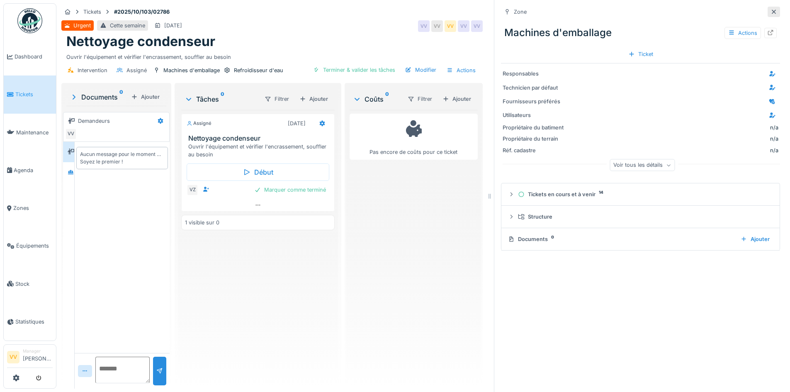
click at [770, 9] on icon at bounding box center [773, 11] width 7 height 5
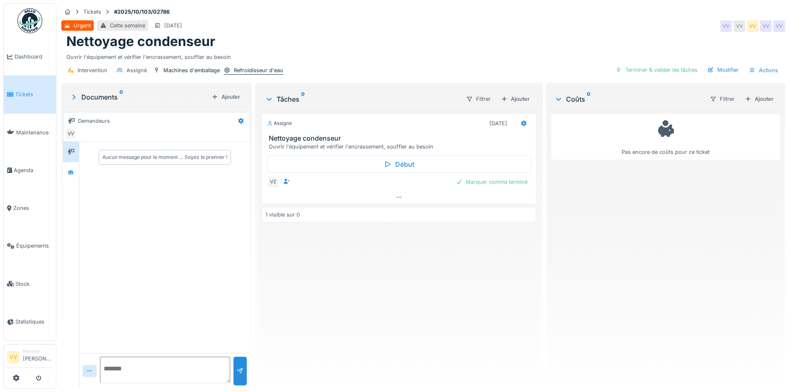
click at [260, 66] on div "Refroidisseur d'eau" at bounding box center [258, 70] width 49 height 8
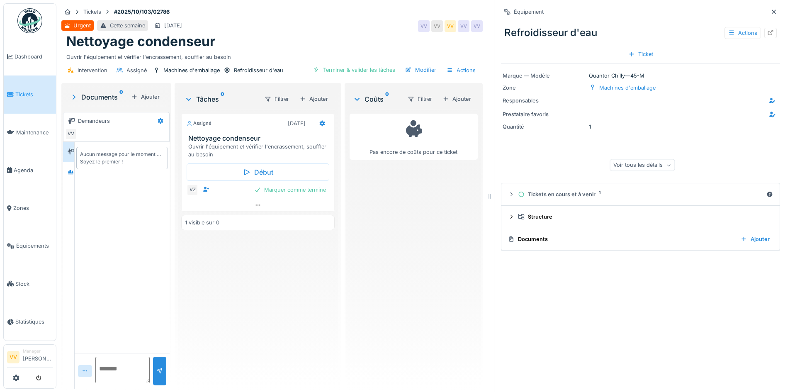
click at [354, 9] on div "Tickets #2025/10/103/02786" at bounding box center [271, 12] width 421 height 10
click at [28, 242] on span "Équipements" at bounding box center [34, 246] width 36 height 8
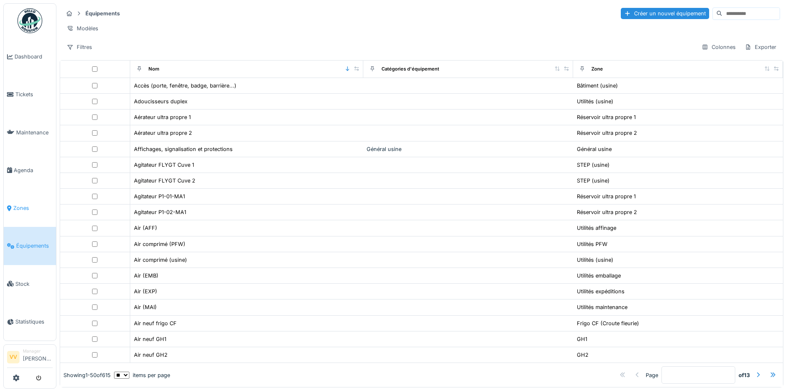
click at [25, 204] on span "Zones" at bounding box center [32, 208] width 39 height 8
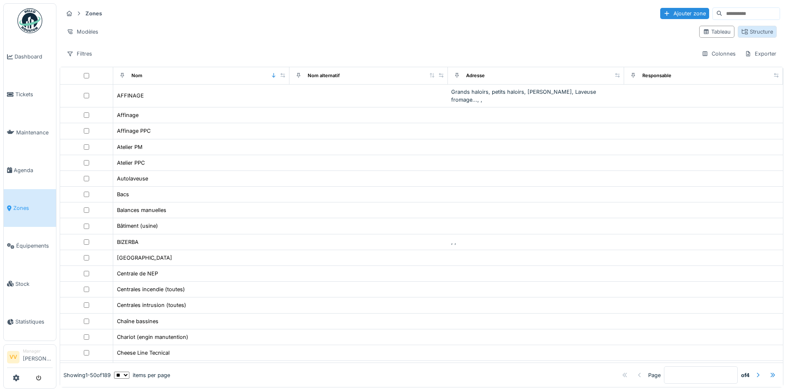
click at [741, 32] on div "Structure" at bounding box center [757, 32] width 32 height 8
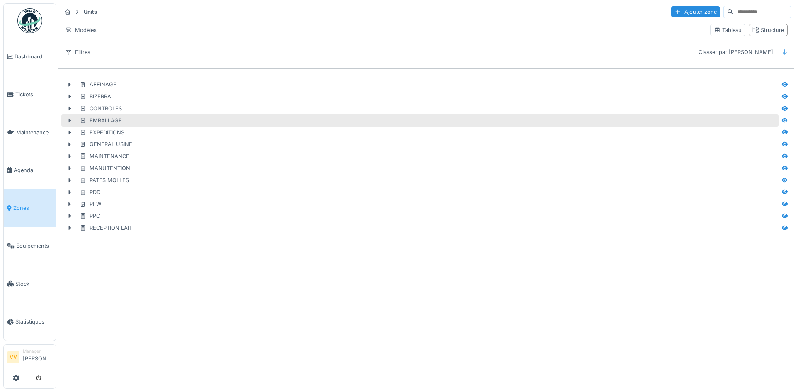
click at [68, 119] on icon at bounding box center [69, 120] width 7 height 5
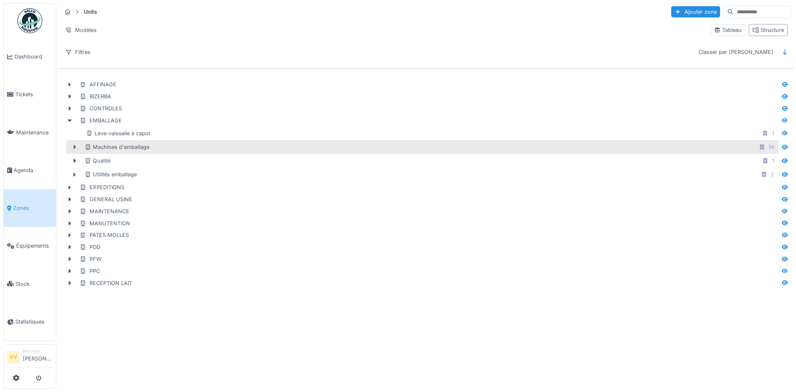
click at [72, 148] on icon at bounding box center [74, 146] width 7 height 5
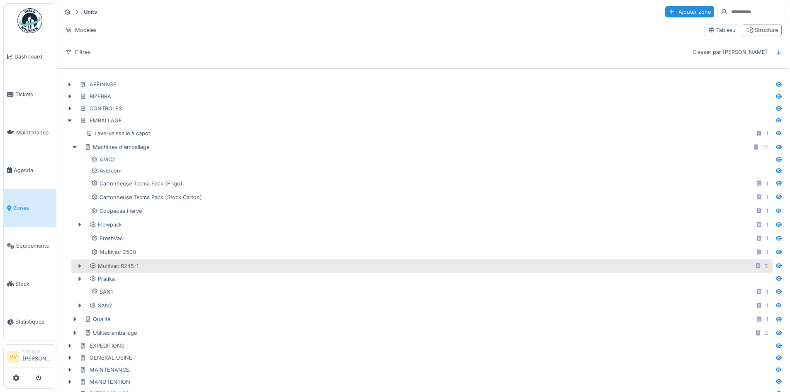
click at [79, 267] on icon at bounding box center [80, 266] width 2 height 4
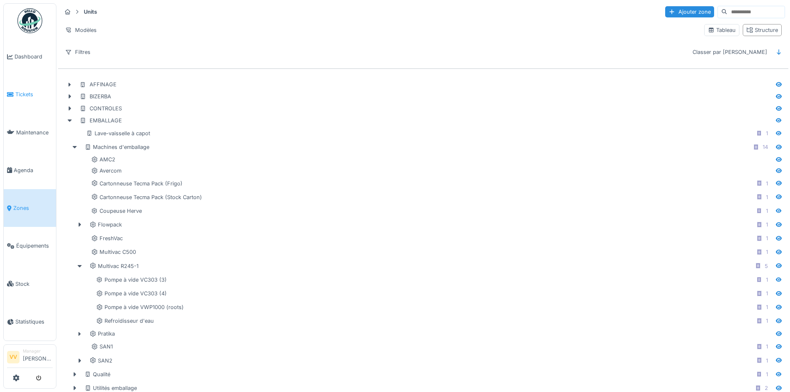
click at [21, 95] on span "Tickets" at bounding box center [33, 94] width 37 height 8
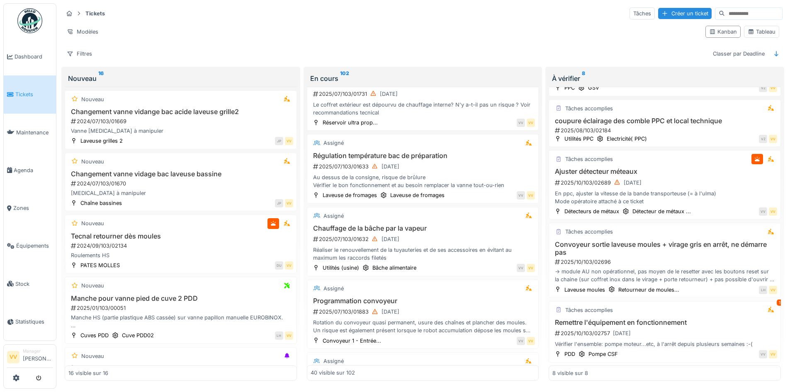
scroll to position [1912, 0]
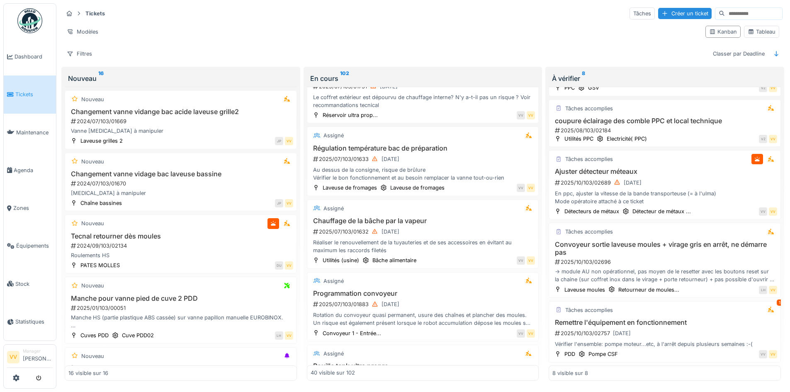
click at [22, 93] on span "Tickets" at bounding box center [33, 94] width 37 height 8
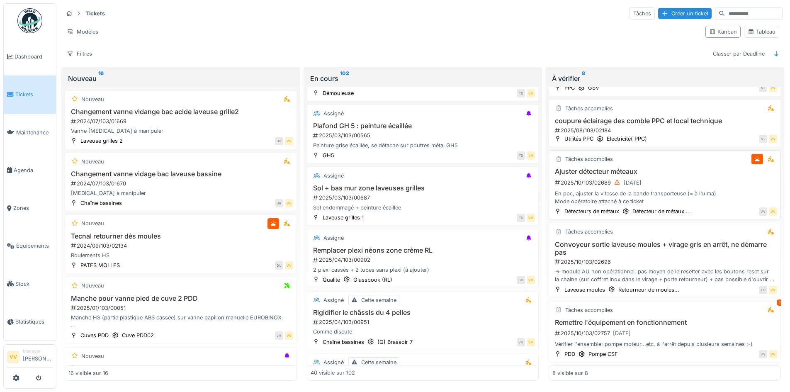
scroll to position [250, 0]
click at [34, 53] on span "Dashboard" at bounding box center [34, 57] width 38 height 8
